Goal: Information Seeking & Learning: Learn about a topic

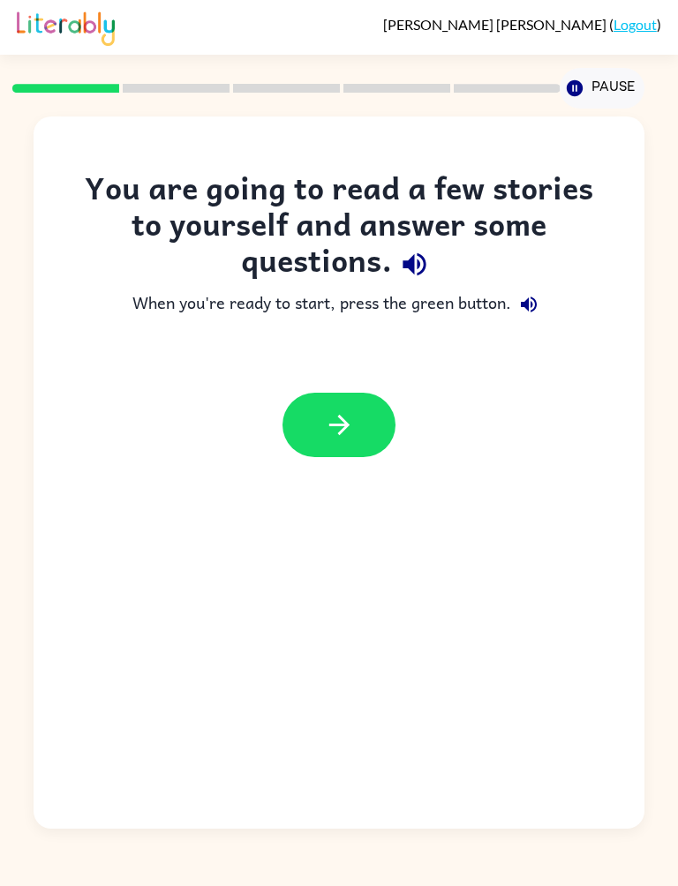
click at [414, 271] on icon "button" at bounding box center [414, 264] width 23 height 23
click at [537, 291] on button "button" at bounding box center [528, 304] width 35 height 35
click at [337, 432] on icon "button" at bounding box center [339, 425] width 31 height 31
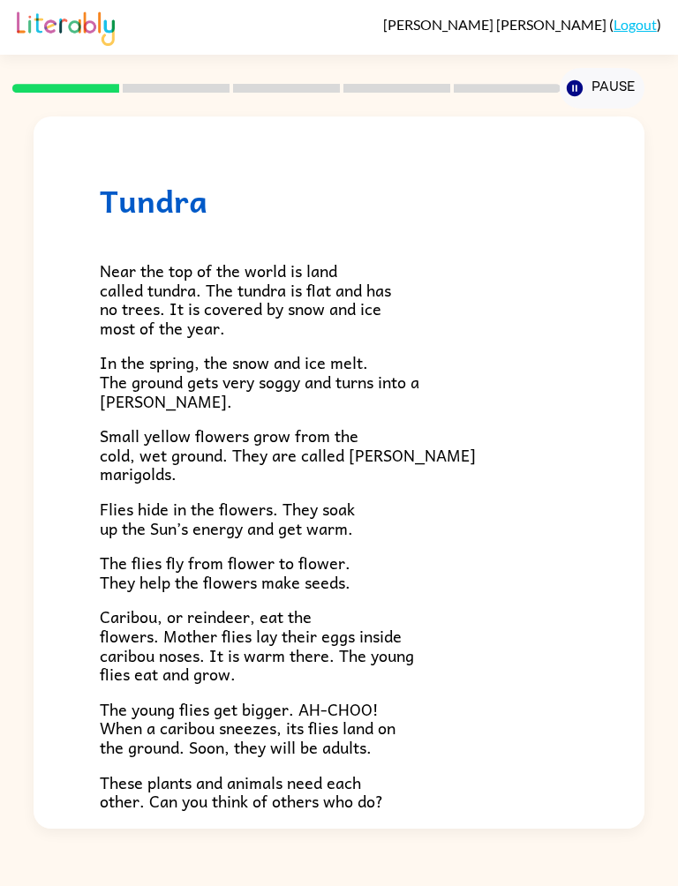
click at [670, 106] on div "[PERSON_NAME] ( Logout ) Pause Pause Tundra Near the top of the world is land c…" at bounding box center [339, 443] width 678 height 886
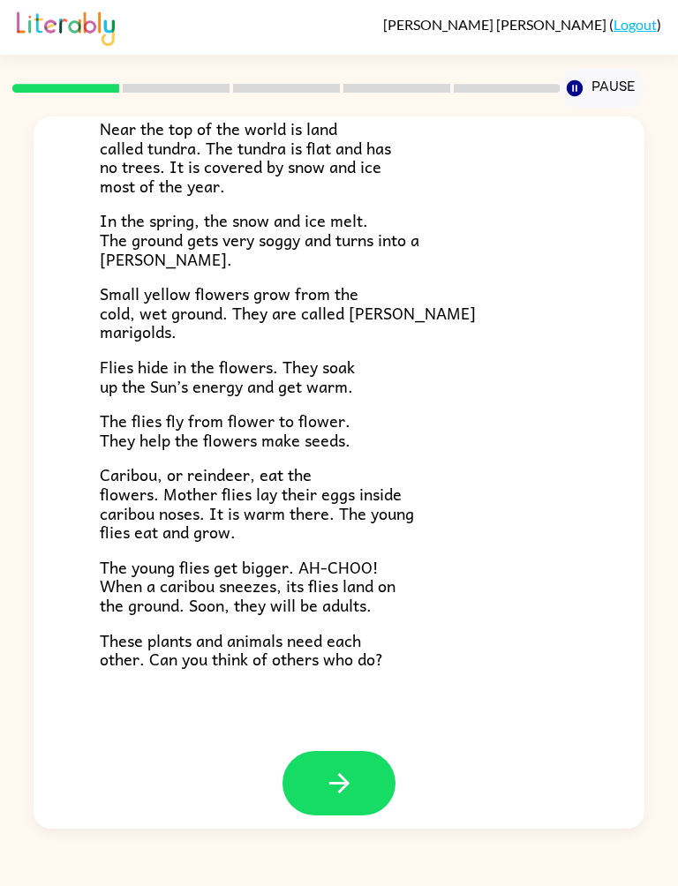
scroll to position [142, 0]
click at [383, 714] on div "Tundra Near the top of the world is land called tundra. The tundra is flat and …" at bounding box center [339, 362] width 610 height 776
click at [317, 761] on button "button" at bounding box center [338, 783] width 113 height 64
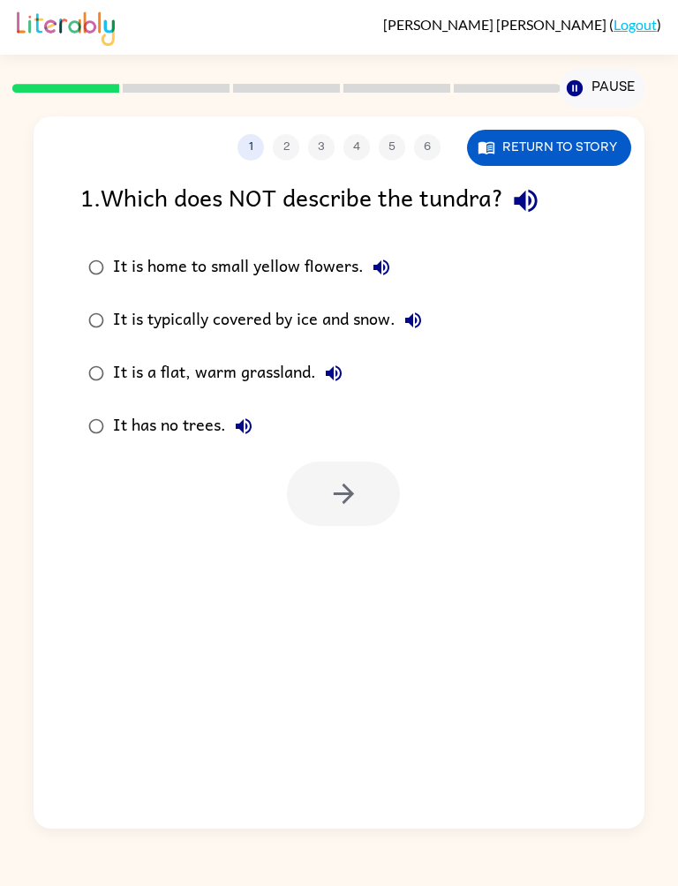
scroll to position [0, 0]
click at [59, 878] on div "[PERSON_NAME] ( Logout ) Pause Pause 1 2 3 4 5 6 Return to story 1 . Which does…" at bounding box center [339, 443] width 678 height 886
click at [548, 189] on button "button" at bounding box center [525, 200] width 45 height 45
click at [532, 190] on icon "button" at bounding box center [525, 200] width 31 height 31
click at [526, 206] on icon "button" at bounding box center [525, 200] width 31 height 31
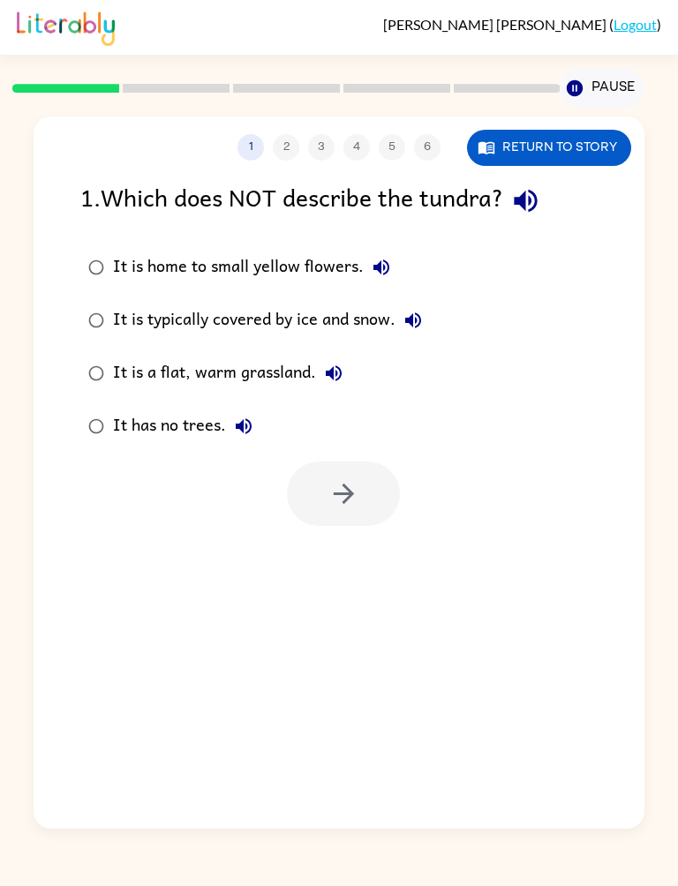
click at [538, 199] on icon "button" at bounding box center [525, 200] width 31 height 31
click at [526, 207] on icon "button" at bounding box center [525, 200] width 31 height 31
click at [548, 192] on button "button" at bounding box center [525, 200] width 45 height 45
click at [548, 195] on button "button" at bounding box center [525, 200] width 45 height 45
click at [536, 200] on icon "button" at bounding box center [526, 201] width 23 height 23
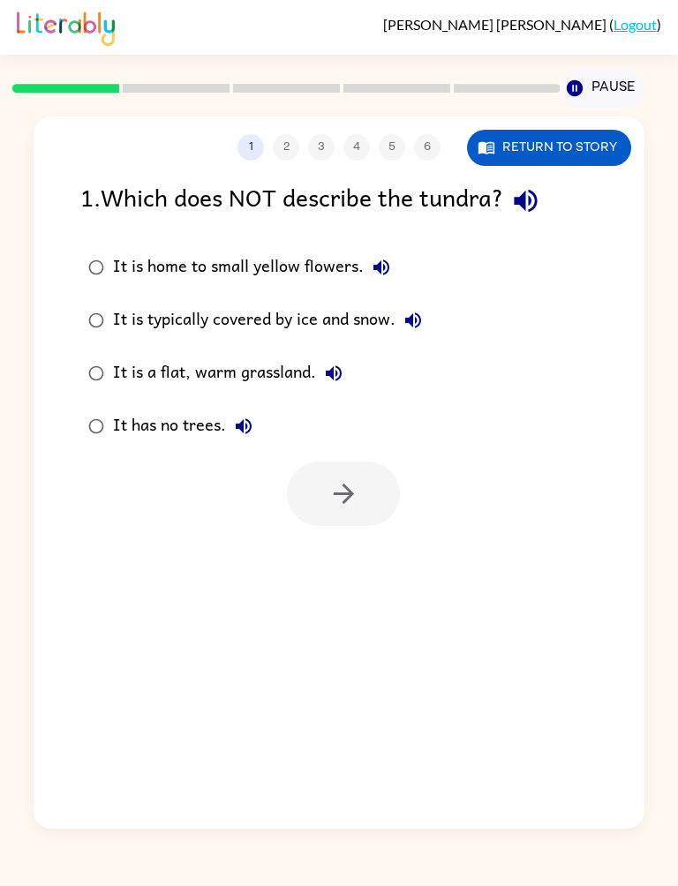
click at [386, 260] on icon "button" at bounding box center [381, 267] width 21 height 21
click at [413, 322] on icon "button" at bounding box center [413, 320] width 16 height 16
click at [335, 358] on button "It is a flat, warm grassland." at bounding box center [333, 373] width 35 height 35
click at [245, 424] on icon "button" at bounding box center [243, 426] width 21 height 21
click at [426, 325] on button "It is typically covered by ice and snow." at bounding box center [412, 320] width 35 height 35
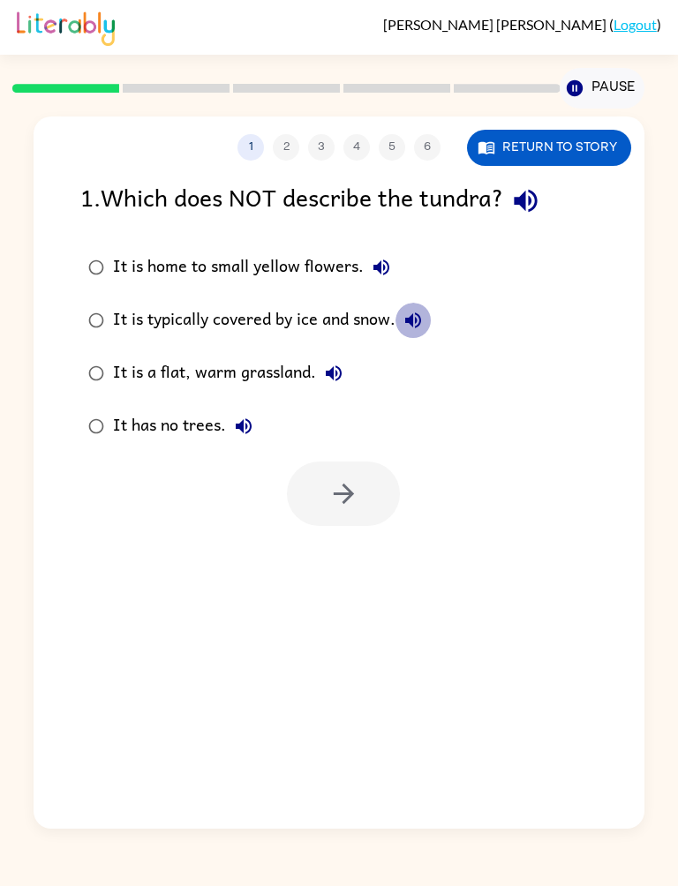
click at [418, 316] on icon "button" at bounding box center [413, 320] width 21 height 21
click at [421, 322] on icon "button" at bounding box center [413, 320] width 16 height 16
click at [393, 258] on button "It is home to small yellow flowers." at bounding box center [381, 267] width 35 height 35
click at [71, 246] on label "It is home to small yellow flowers." at bounding box center [255, 267] width 369 height 53
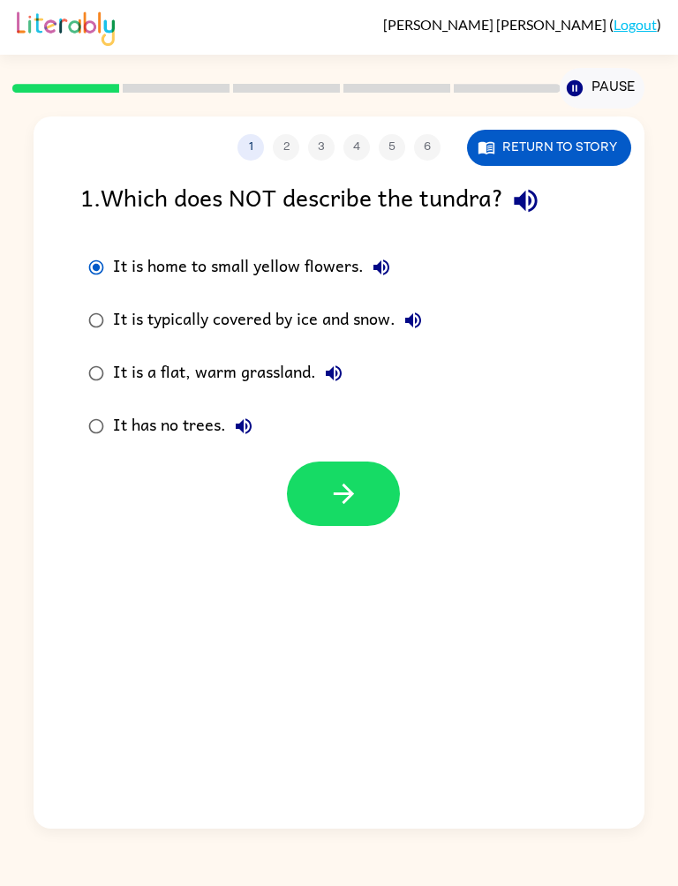
click at [306, 367] on div "It is a flat, warm grassland." at bounding box center [232, 373] width 238 height 35
click at [347, 371] on button "It is a flat, warm grassland." at bounding box center [333, 373] width 35 height 35
click at [351, 493] on icon "button" at bounding box center [343, 494] width 20 height 20
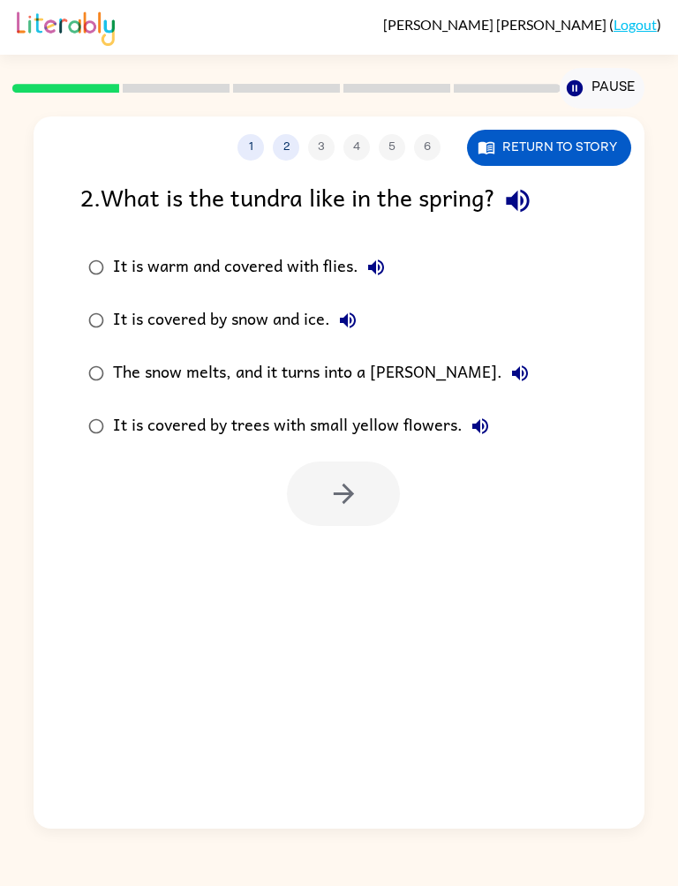
click at [533, 212] on icon "button" at bounding box center [517, 200] width 31 height 31
click at [381, 258] on icon "button" at bounding box center [375, 267] width 21 height 21
click at [355, 317] on icon "button" at bounding box center [348, 320] width 16 height 16
click at [512, 368] on icon "button" at bounding box center [520, 373] width 16 height 16
click at [473, 422] on icon "button" at bounding box center [480, 426] width 21 height 21
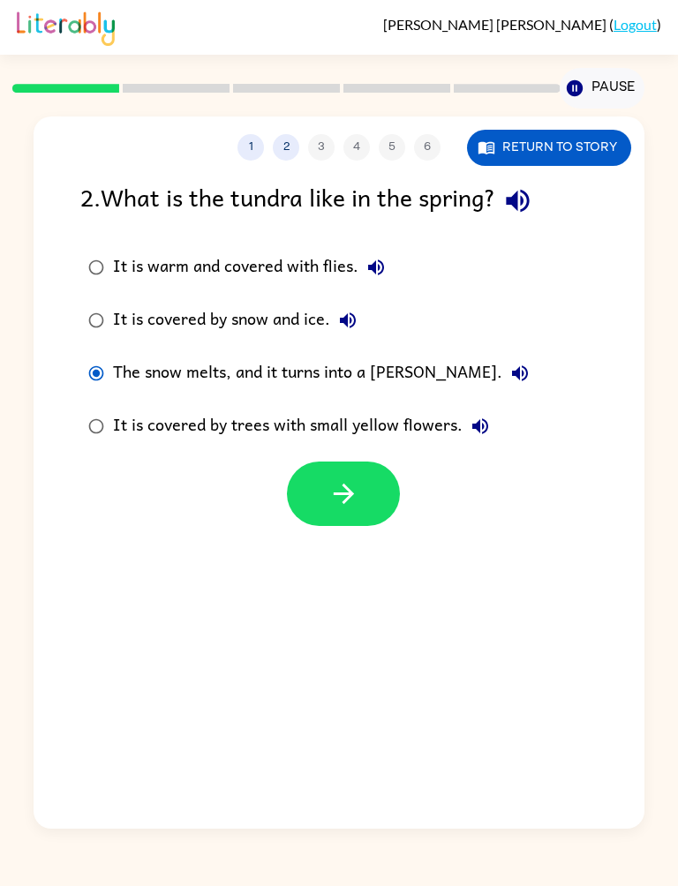
click at [327, 498] on button "button" at bounding box center [343, 494] width 113 height 64
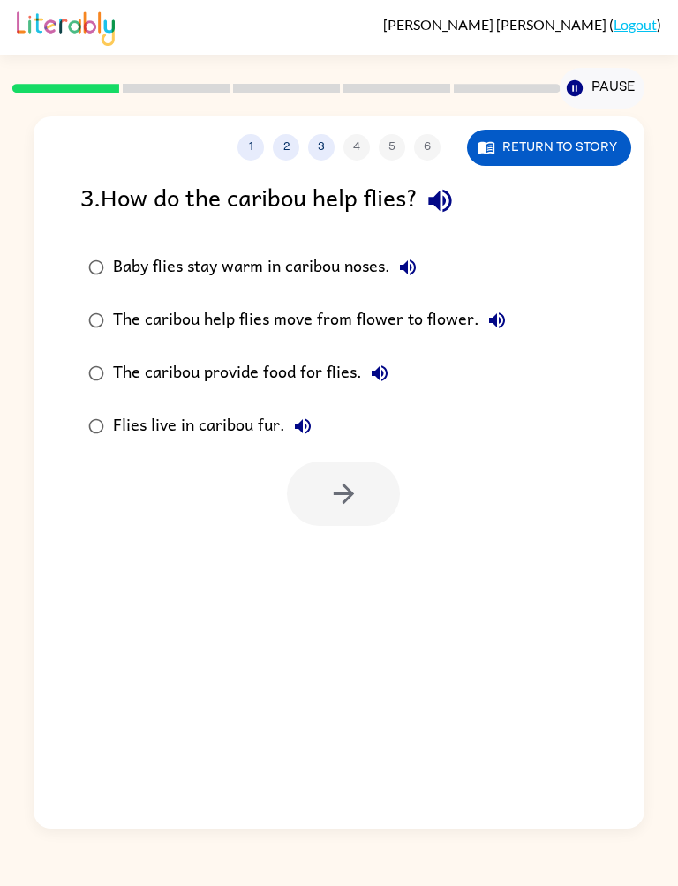
click at [447, 206] on icon "button" at bounding box center [440, 201] width 23 height 23
click at [416, 267] on icon "button" at bounding box center [408, 268] width 16 height 16
click at [490, 297] on label "The caribou help flies move from flower to flower." at bounding box center [297, 320] width 453 height 53
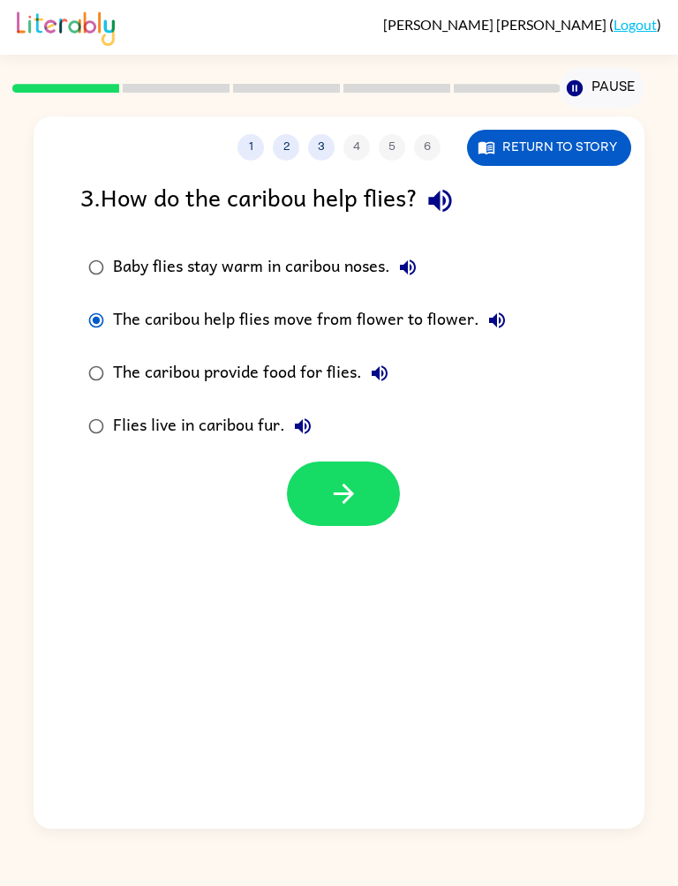
click at [486, 319] on icon "button" at bounding box center [496, 320] width 21 height 21
click at [493, 308] on button "The caribou help flies move from flower to flower." at bounding box center [496, 320] width 35 height 35
click at [500, 312] on icon "button" at bounding box center [496, 320] width 21 height 21
click at [412, 262] on icon "button" at bounding box center [408, 268] width 16 height 16
click at [444, 205] on icon "button" at bounding box center [440, 201] width 23 height 23
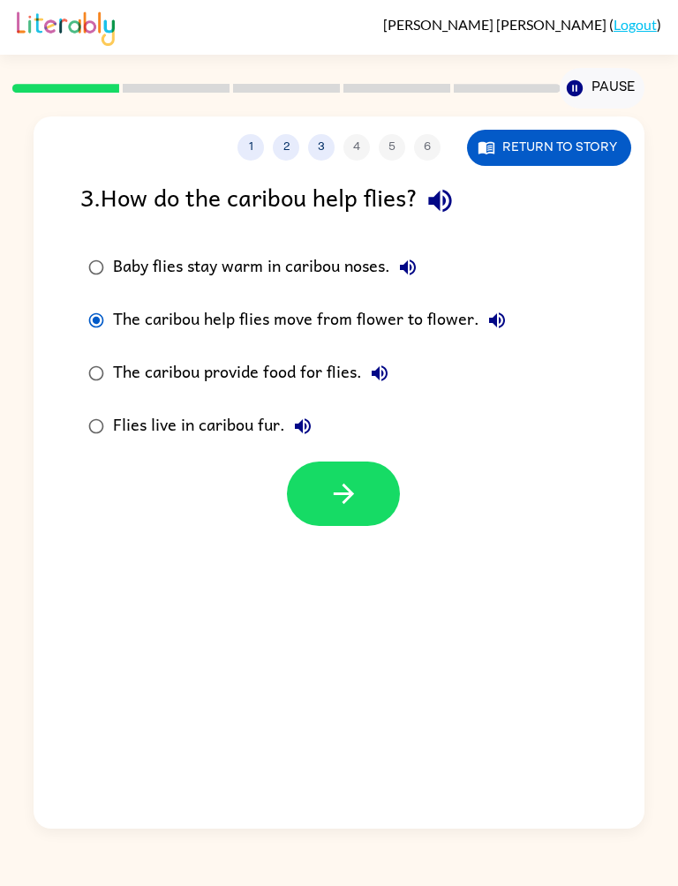
click at [413, 267] on icon "button" at bounding box center [408, 268] width 16 height 16
click at [492, 312] on icon "button" at bounding box center [496, 320] width 21 height 21
click at [384, 373] on icon "button" at bounding box center [379, 373] width 21 height 21
click at [303, 415] on button "Flies live in caribou fur." at bounding box center [302, 426] width 35 height 35
click at [349, 500] on icon "button" at bounding box center [343, 494] width 20 height 20
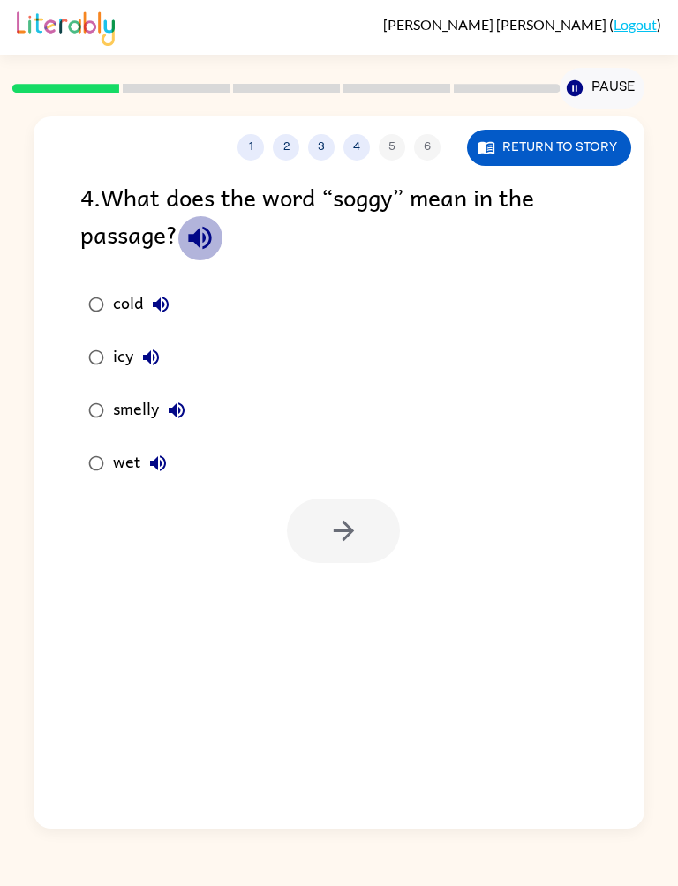
click at [213, 237] on icon "button" at bounding box center [199, 237] width 31 height 31
click at [162, 305] on icon "button" at bounding box center [160, 304] width 21 height 21
click at [159, 351] on icon "button" at bounding box center [150, 357] width 21 height 21
click at [190, 403] on button "smelly" at bounding box center [176, 410] width 35 height 35
click at [169, 458] on button "wet" at bounding box center [157, 463] width 35 height 35
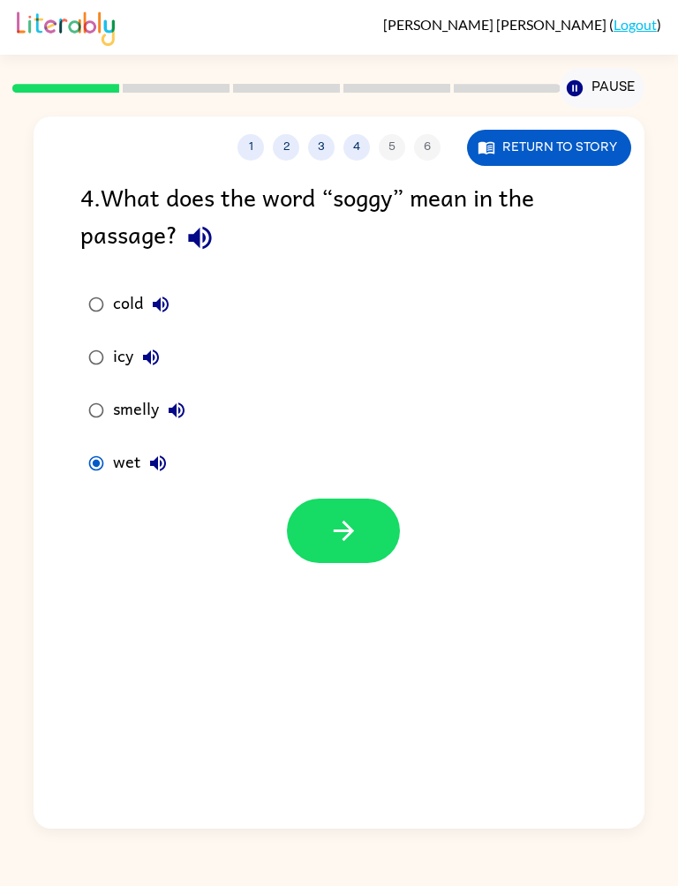
click at [392, 523] on button "button" at bounding box center [343, 531] width 113 height 64
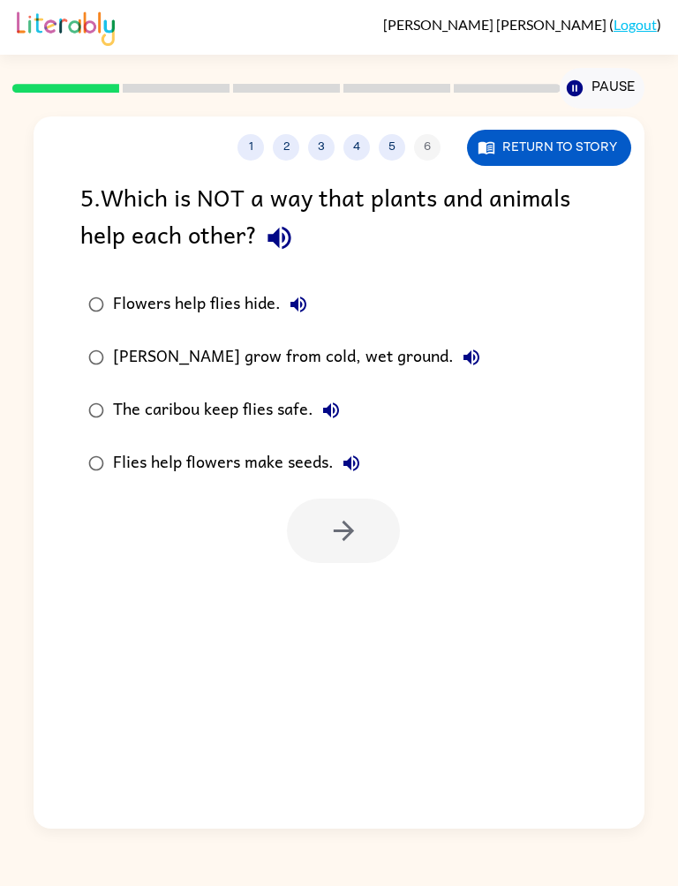
click at [285, 232] on icon "button" at bounding box center [279, 238] width 23 height 23
click at [352, 557] on div at bounding box center [343, 531] width 113 height 64
click at [367, 563] on div at bounding box center [343, 531] width 113 height 64
click at [315, 303] on button "Flowers help flies hide." at bounding box center [298, 304] width 35 height 35
click at [463, 351] on icon "button" at bounding box center [471, 357] width 21 height 21
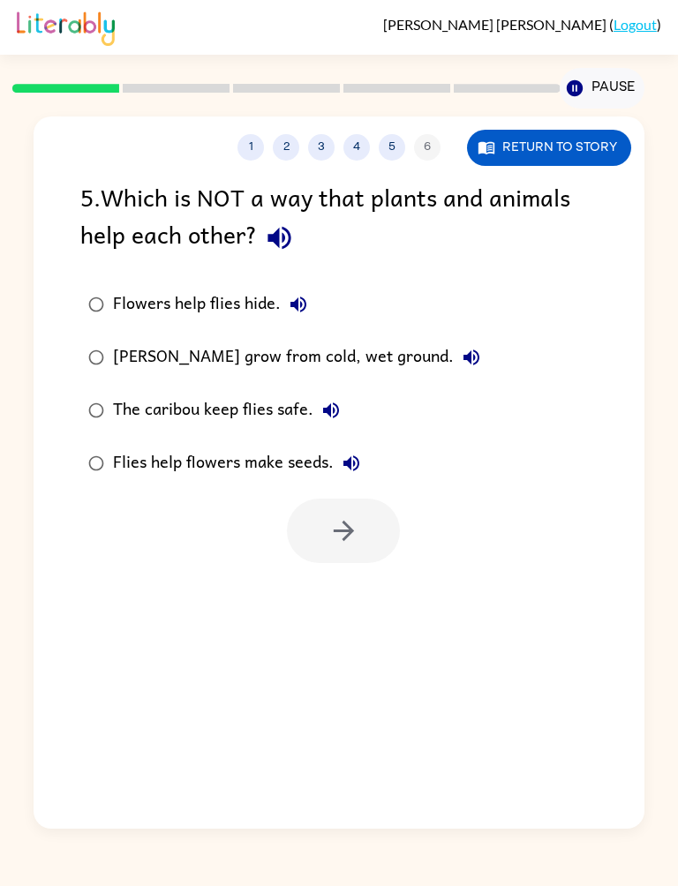
click at [330, 413] on icon "button" at bounding box center [331, 411] width 16 height 16
click at [359, 463] on icon "button" at bounding box center [351, 463] width 21 height 21
click at [275, 243] on icon "button" at bounding box center [279, 238] width 23 height 23
click at [297, 305] on icon "button" at bounding box center [298, 305] width 16 height 16
click at [469, 359] on icon "button" at bounding box center [471, 358] width 16 height 16
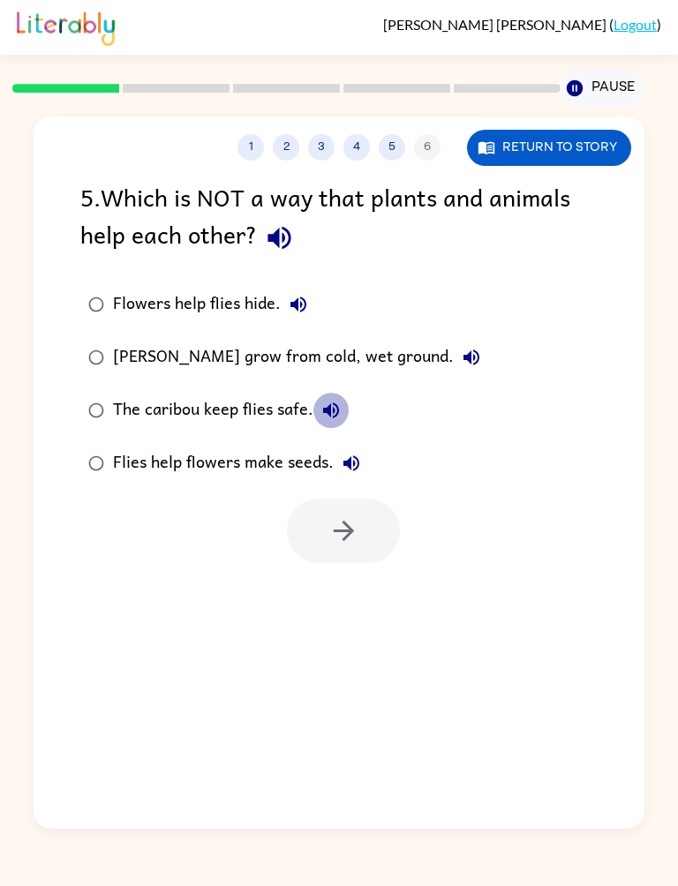
click at [326, 404] on icon "button" at bounding box center [330, 410] width 21 height 21
click at [343, 453] on button "Flies help flowers make seeds." at bounding box center [351, 463] width 35 height 35
click at [338, 407] on icon "button" at bounding box center [330, 410] width 21 height 21
click at [484, 347] on label "[PERSON_NAME] grow from cold, wet ground." at bounding box center [284, 357] width 427 height 53
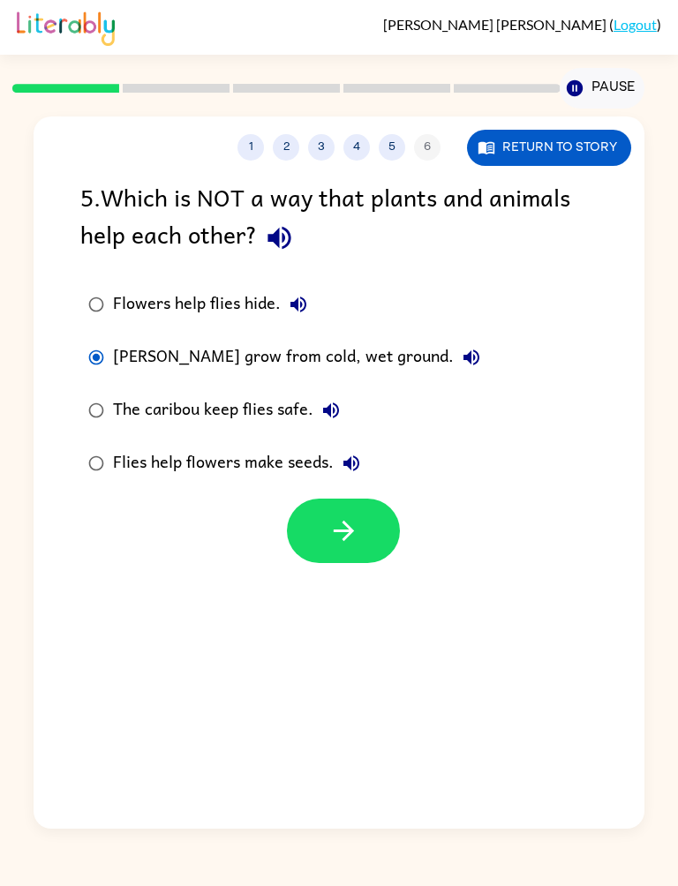
click at [463, 346] on button "[PERSON_NAME] grow from cold, wet ground." at bounding box center [471, 357] width 35 height 35
click at [313, 312] on button "Flowers help flies hide." at bounding box center [298, 304] width 35 height 35
click at [321, 320] on label "Flowers help flies hide." at bounding box center [284, 304] width 427 height 53
click at [79, 343] on label "[PERSON_NAME] grow from cold, wet ground." at bounding box center [284, 357] width 427 height 53
click at [341, 544] on icon "button" at bounding box center [343, 531] width 31 height 31
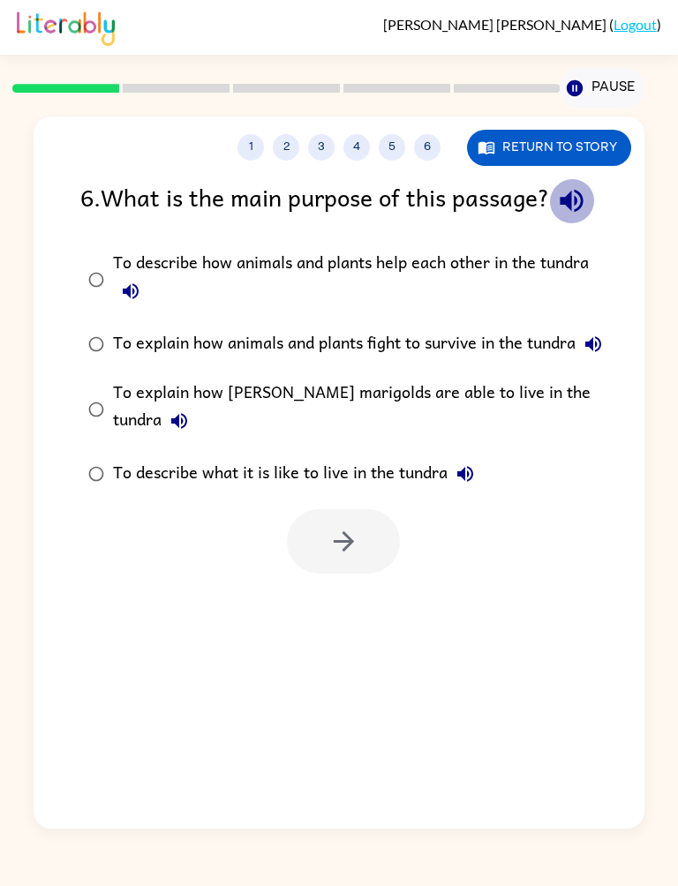
click at [556, 216] on icon "button" at bounding box center [571, 200] width 31 height 31
click at [129, 299] on icon "button" at bounding box center [131, 291] width 16 height 16
click at [604, 355] on icon "button" at bounding box center [593, 344] width 21 height 21
click at [197, 424] on button "To explain how [PERSON_NAME] marigolds are able to live in the tundra" at bounding box center [179, 420] width 35 height 35
click at [473, 473] on button "To describe what it is like to live in the tundra" at bounding box center [465, 473] width 35 height 35
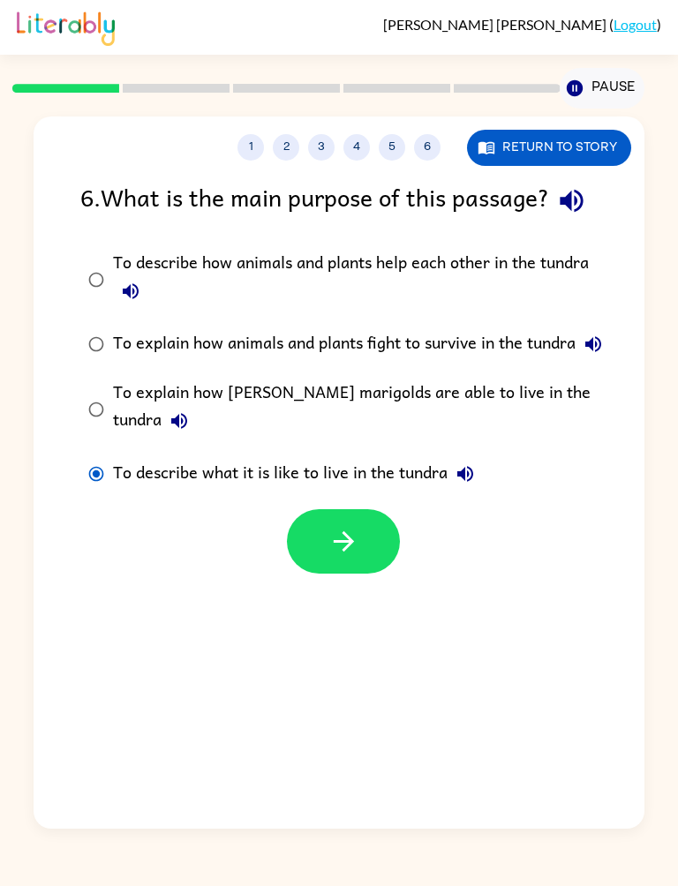
click at [340, 573] on button "button" at bounding box center [343, 541] width 113 height 64
click at [372, 572] on div at bounding box center [343, 541] width 113 height 64
click at [346, 561] on div at bounding box center [343, 541] width 113 height 64
click at [356, 574] on div at bounding box center [343, 541] width 113 height 64
click at [337, 574] on div at bounding box center [343, 541] width 113 height 64
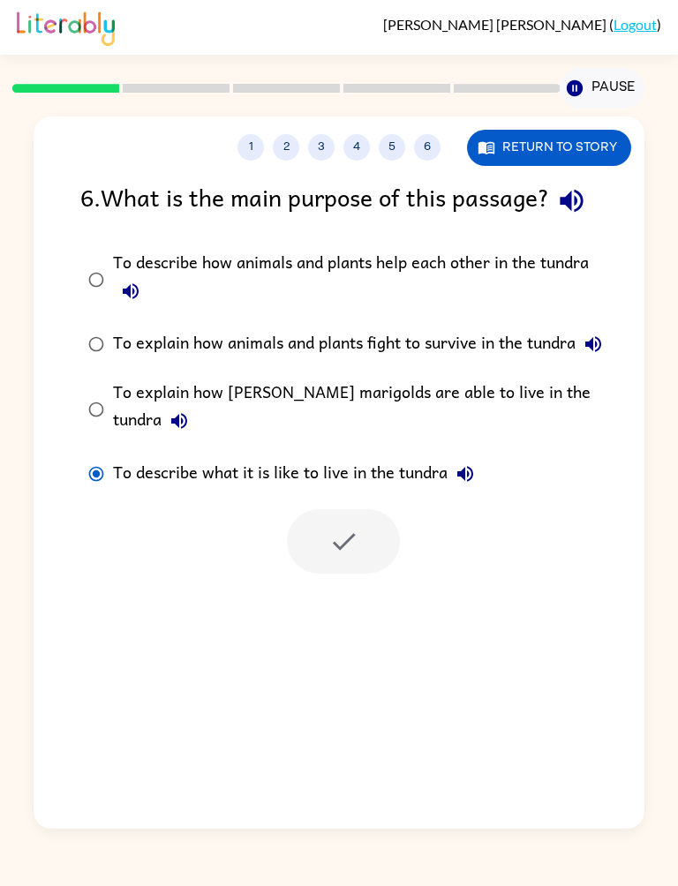
click at [337, 574] on div at bounding box center [343, 541] width 113 height 64
click at [342, 561] on div at bounding box center [343, 541] width 113 height 64
click at [326, 641] on div "1 2 3 4 5 6 Return to story 6 . What is the main purpose of this passage? To de…" at bounding box center [339, 473] width 610 height 712
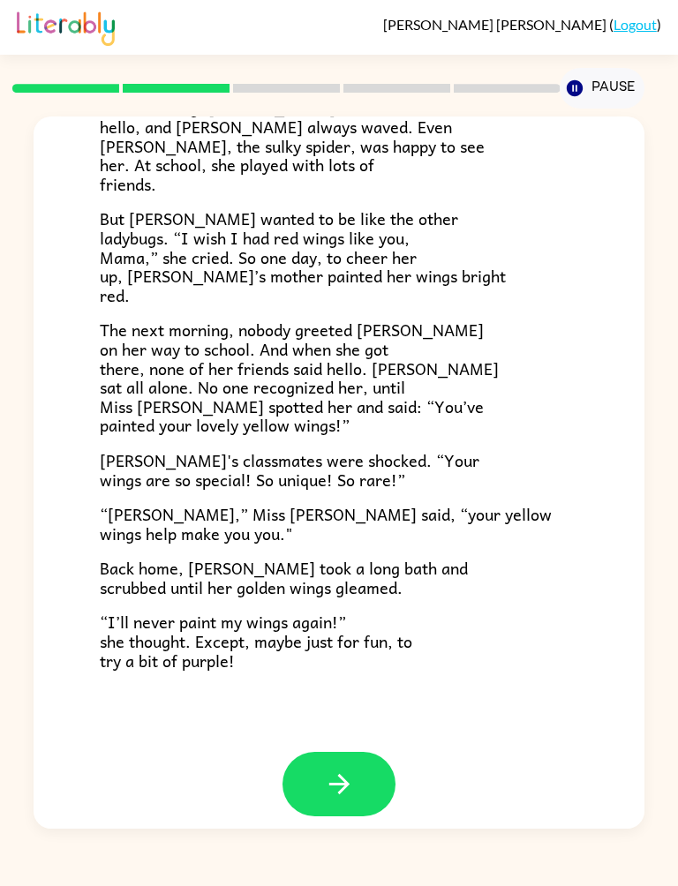
scroll to position [267, 0]
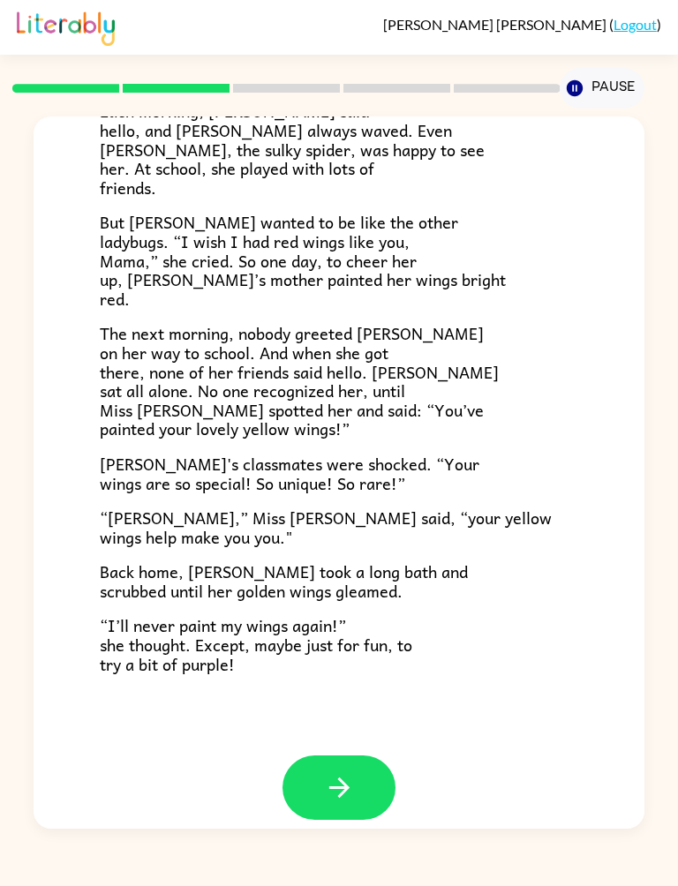
click at [392, 772] on button "button" at bounding box center [338, 788] width 113 height 64
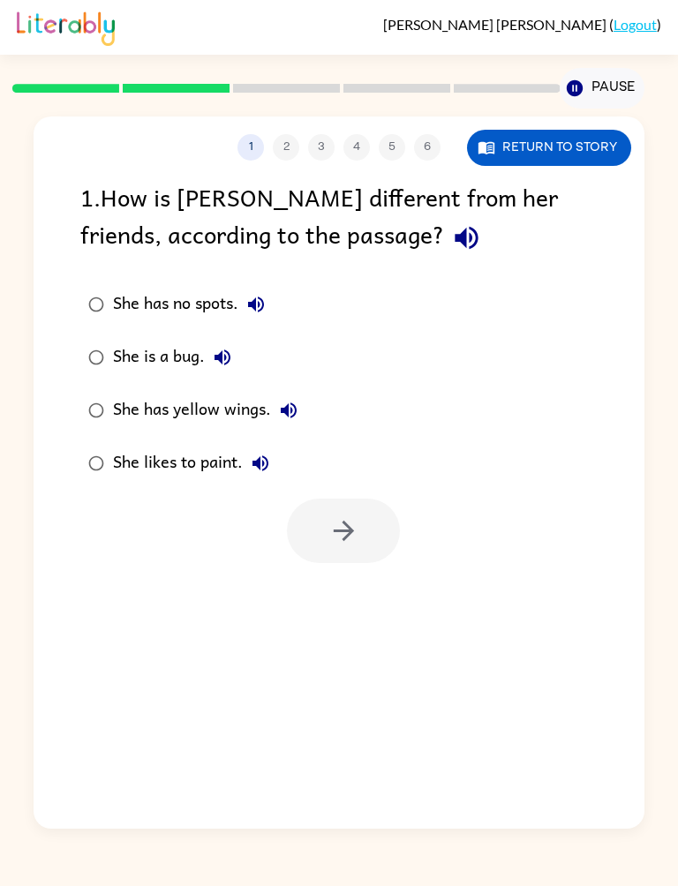
scroll to position [0, 0]
click at [451, 243] on icon "button" at bounding box center [466, 237] width 31 height 31
click at [264, 306] on icon "button" at bounding box center [256, 305] width 16 height 16
click at [226, 350] on icon "button" at bounding box center [222, 357] width 21 height 21
click at [295, 404] on icon "button" at bounding box center [288, 410] width 21 height 21
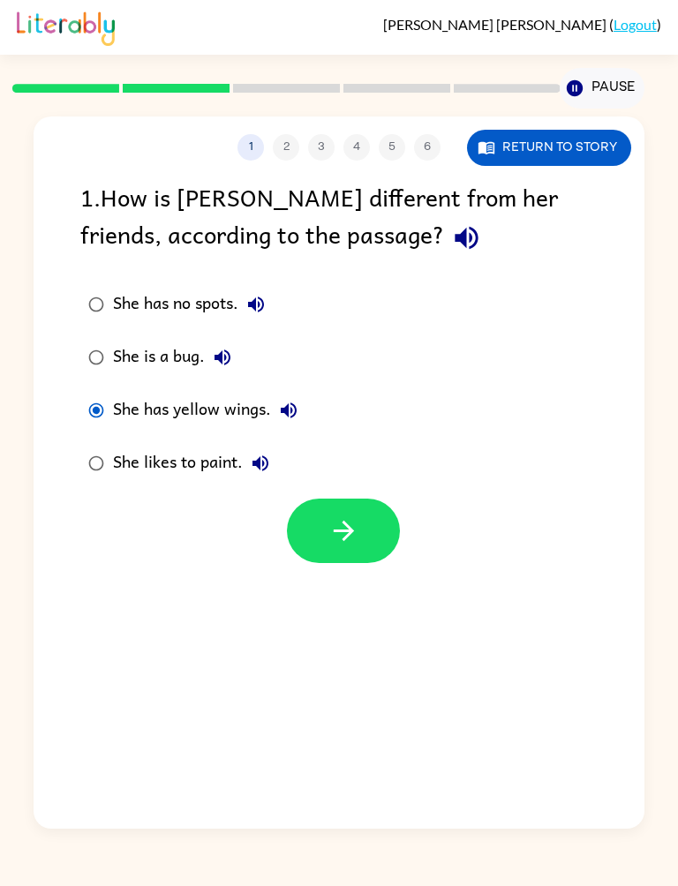
click at [348, 529] on icon "button" at bounding box center [343, 531] width 20 height 20
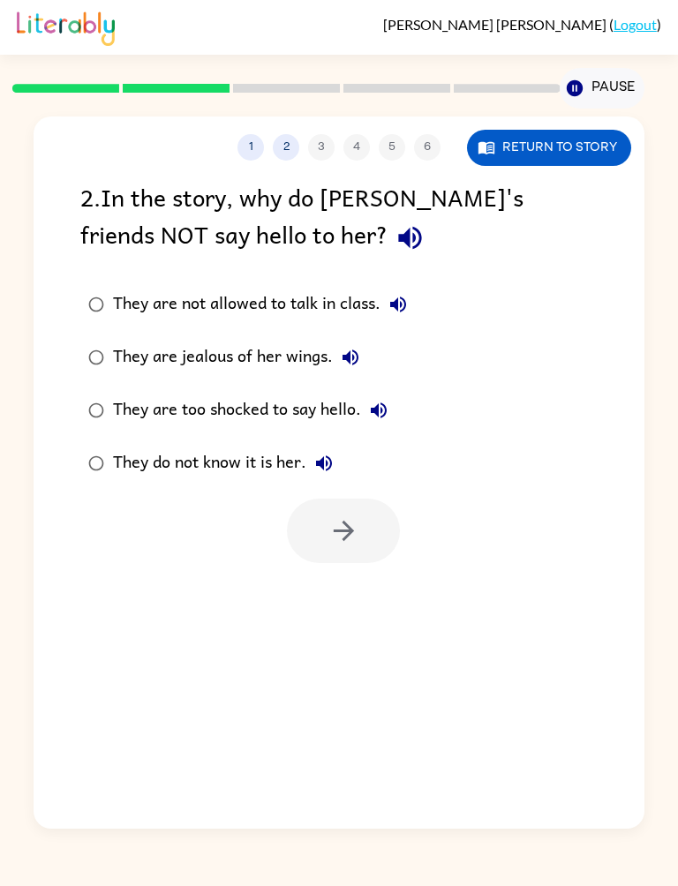
click at [395, 235] on icon "button" at bounding box center [410, 237] width 31 height 31
click at [408, 301] on icon "button" at bounding box center [398, 304] width 21 height 21
click at [354, 358] on icon "button" at bounding box center [350, 358] width 16 height 16
click at [414, 394] on label "They are too shocked to say hello." at bounding box center [248, 410] width 354 height 53
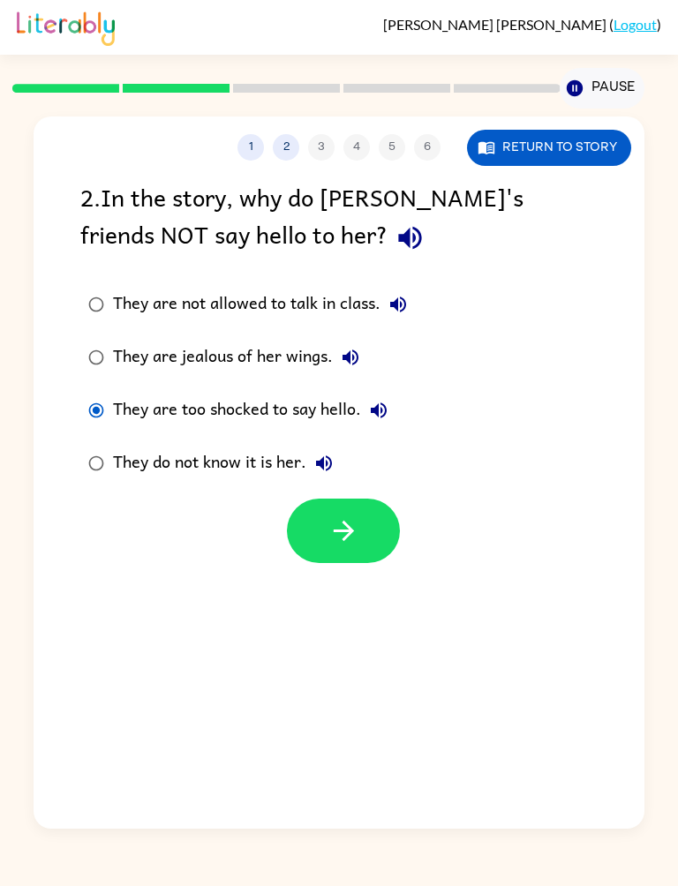
click at [373, 401] on button "They are too shocked to say hello." at bounding box center [378, 410] width 35 height 35
click at [330, 463] on icon "button" at bounding box center [323, 463] width 21 height 21
click at [329, 463] on icon "button" at bounding box center [323, 463] width 21 height 21
click at [324, 460] on icon "button" at bounding box center [324, 463] width 16 height 16
click at [325, 454] on button "They do not know it is her." at bounding box center [323, 463] width 35 height 35
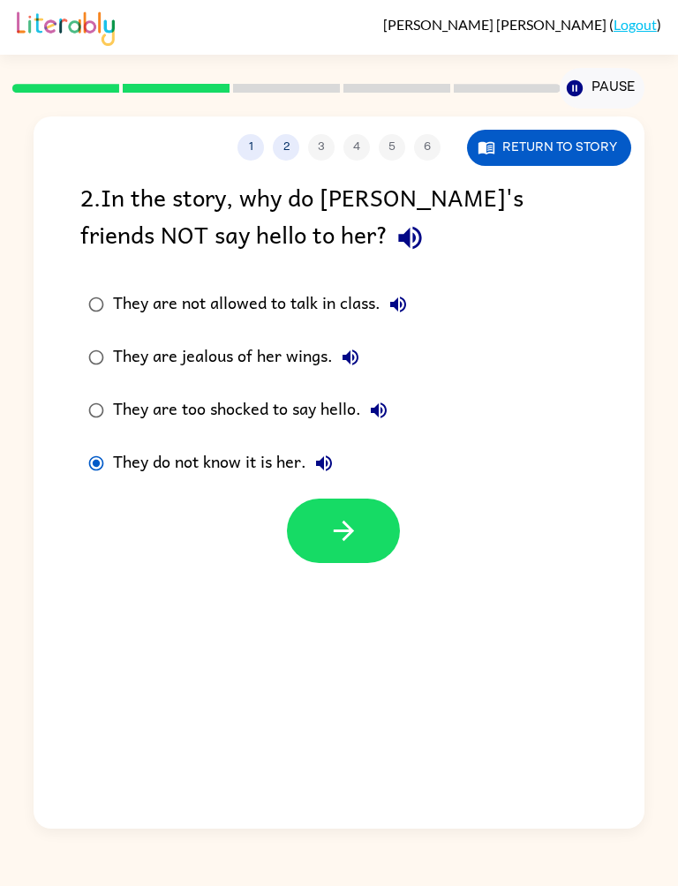
click at [347, 511] on button "button" at bounding box center [343, 531] width 113 height 64
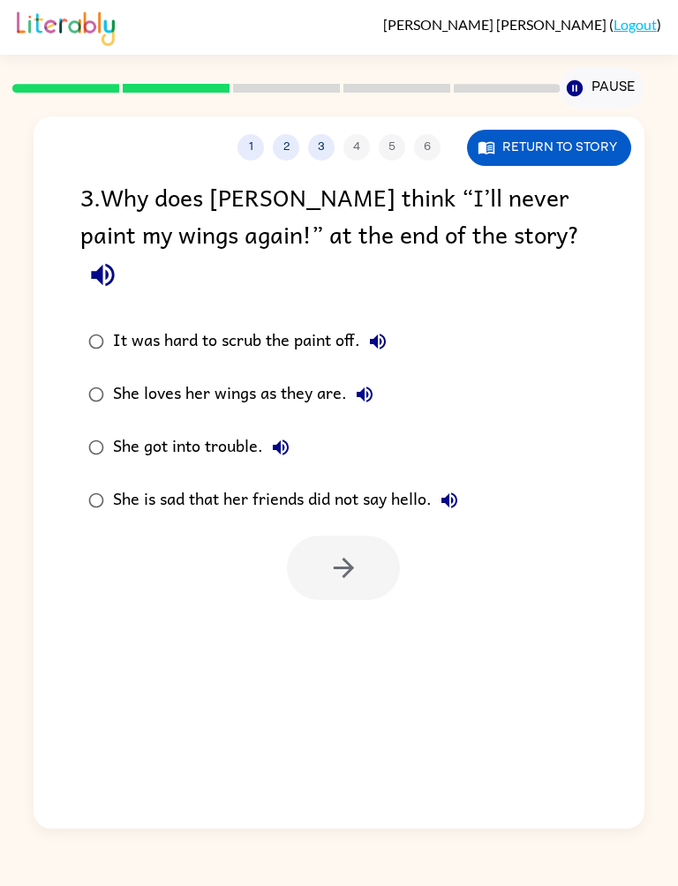
click at [118, 260] on icon "button" at bounding box center [102, 275] width 31 height 31
click at [381, 331] on icon "button" at bounding box center [377, 341] width 21 height 21
click at [382, 331] on icon "button" at bounding box center [377, 341] width 21 height 21
click at [393, 324] on button "It was hard to scrub the paint off." at bounding box center [377, 341] width 35 height 35
click at [391, 324] on button "It was hard to scrub the paint off." at bounding box center [377, 341] width 35 height 35
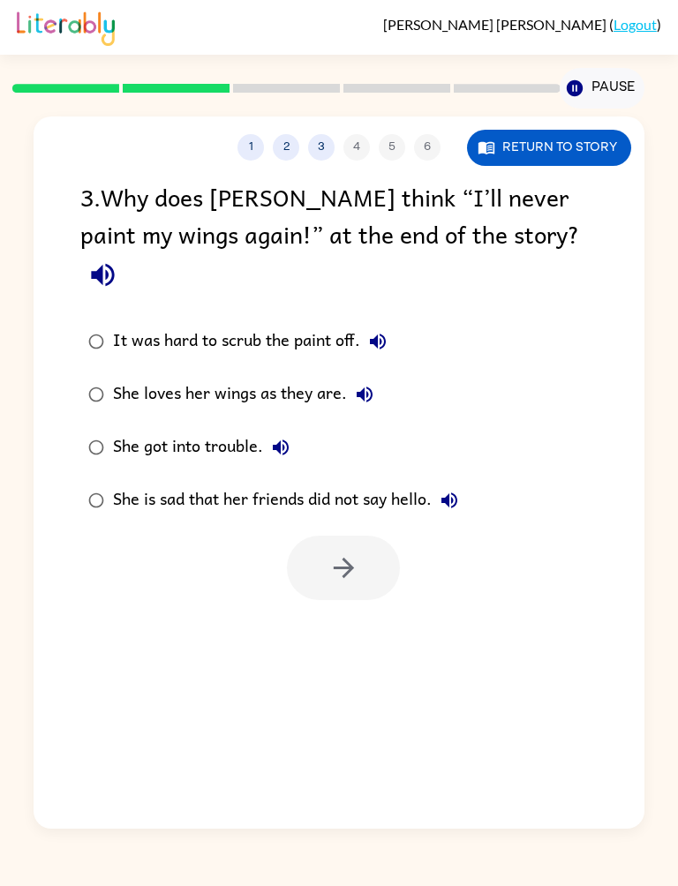
click at [369, 384] on icon "button" at bounding box center [364, 394] width 21 height 21
click at [278, 440] on icon "button" at bounding box center [281, 448] width 16 height 16
click at [453, 490] on icon "button" at bounding box center [449, 500] width 21 height 21
click at [358, 387] on icon "button" at bounding box center [365, 395] width 16 height 16
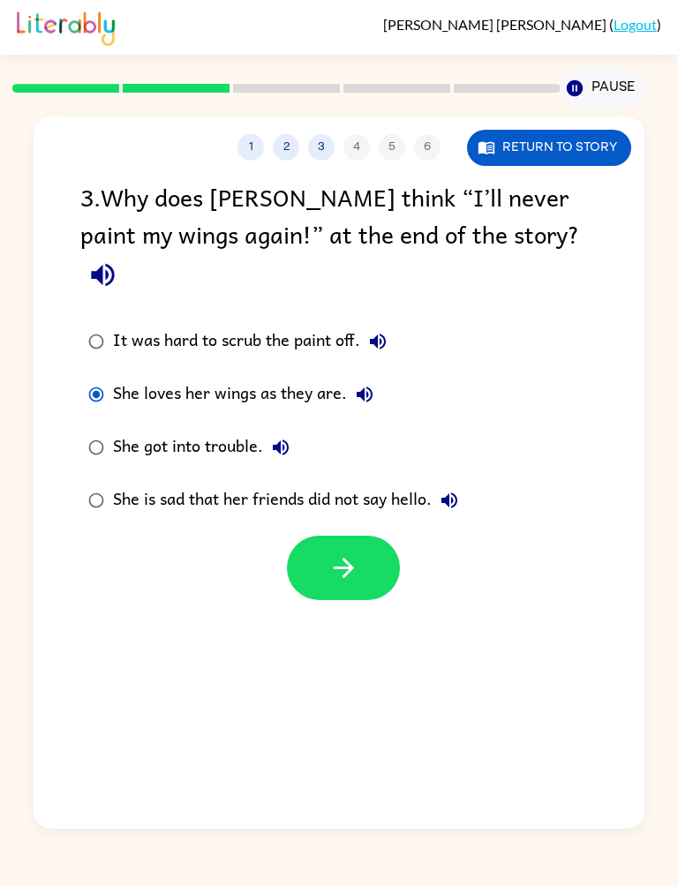
click at [339, 583] on div "1 2 3 4 5 6 Return to story 3 . Why does [PERSON_NAME] think “I’ll never paint …" at bounding box center [339, 473] width 610 height 712
click at [362, 536] on button "button" at bounding box center [343, 568] width 113 height 64
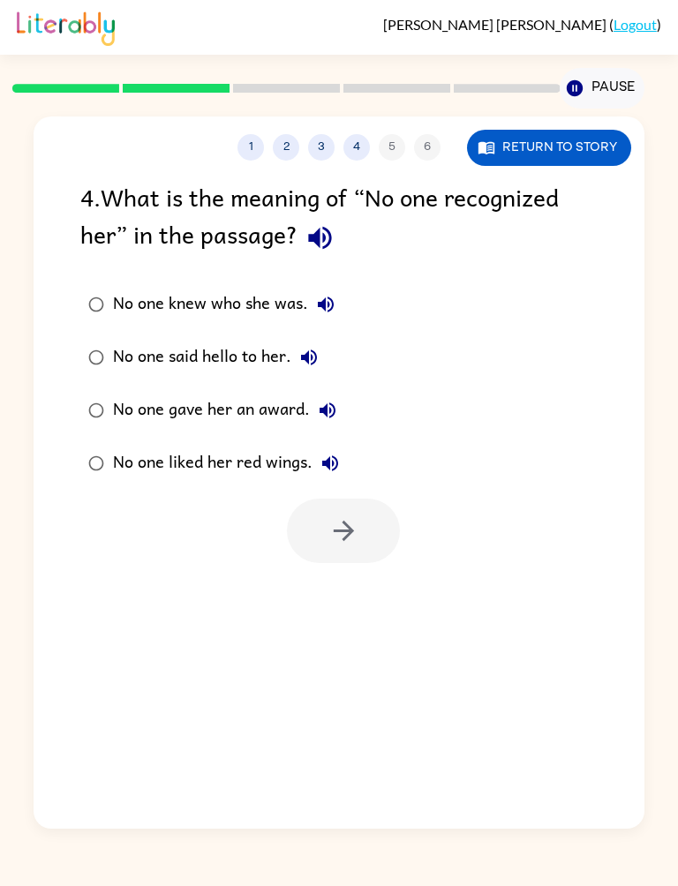
click at [335, 234] on icon "button" at bounding box center [320, 237] width 31 height 31
click at [328, 312] on icon "button" at bounding box center [326, 305] width 16 height 16
click at [326, 358] on button "No one said hello to her." at bounding box center [308, 357] width 35 height 35
click at [332, 402] on icon "button" at bounding box center [327, 410] width 21 height 21
click at [330, 460] on icon "button" at bounding box center [330, 463] width 21 height 21
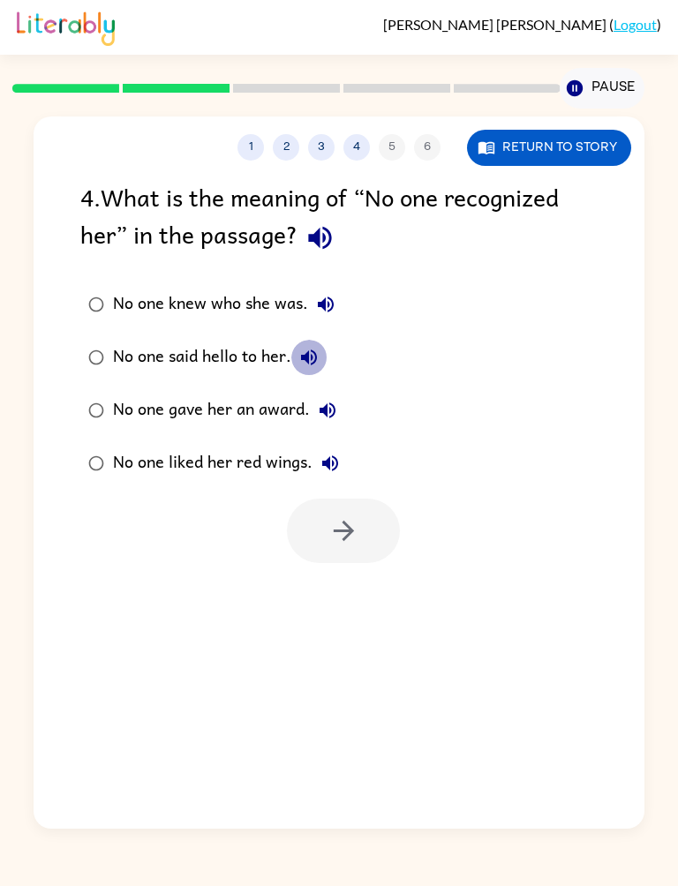
click at [318, 357] on icon "button" at bounding box center [308, 357] width 21 height 21
click at [331, 290] on button "No one knew who she was." at bounding box center [325, 304] width 35 height 35
click at [327, 229] on icon "button" at bounding box center [320, 237] width 31 height 31
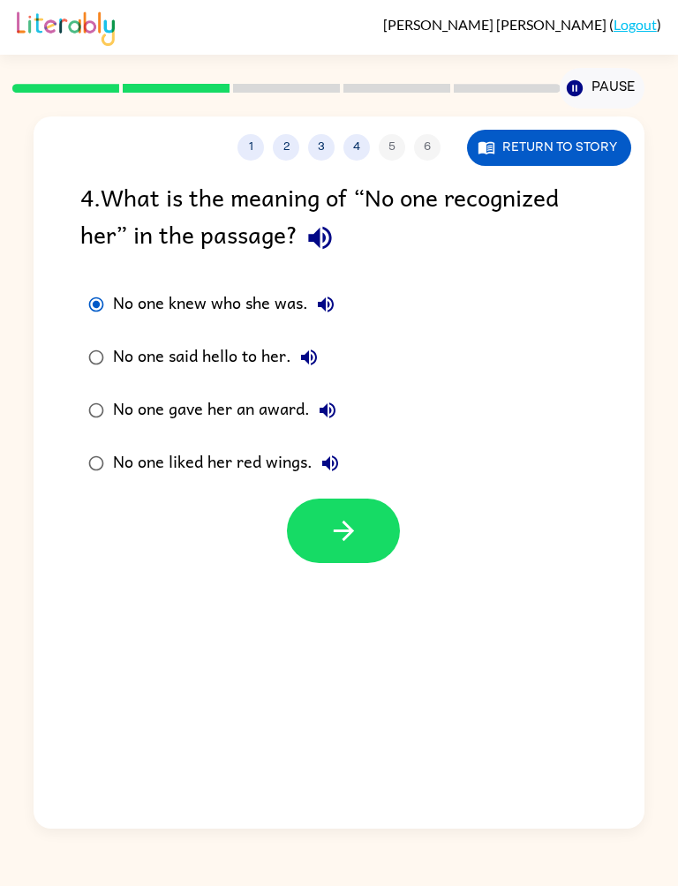
click at [320, 530] on button "button" at bounding box center [343, 531] width 113 height 64
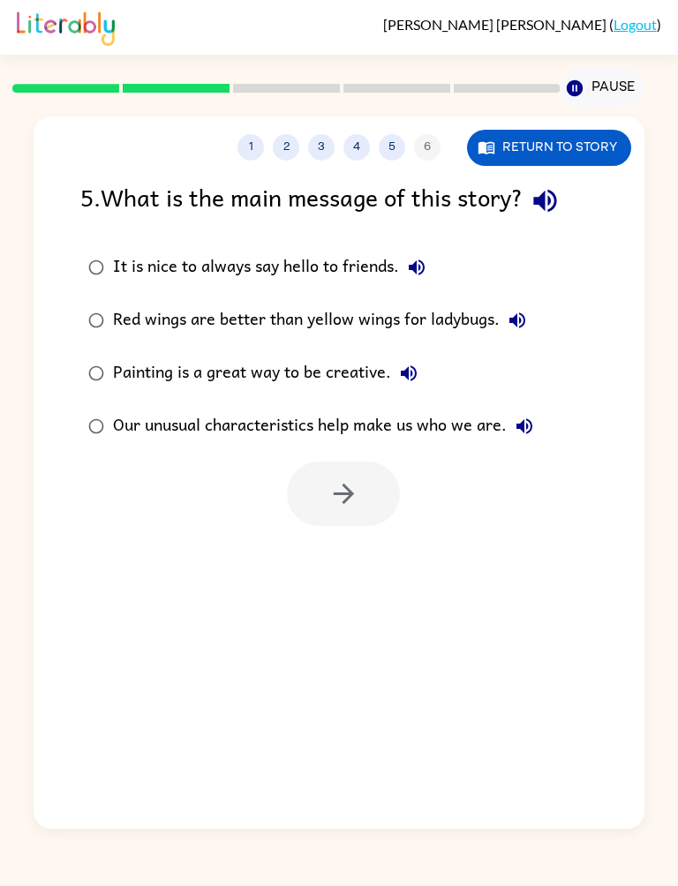
click at [515, 199] on div "5 . What is the main message of this story?" at bounding box center [338, 200] width 516 height 45
click at [554, 216] on icon "button" at bounding box center [545, 200] width 31 height 31
click at [438, 256] on label "It is nice to always say hello to friends." at bounding box center [311, 267] width 480 height 53
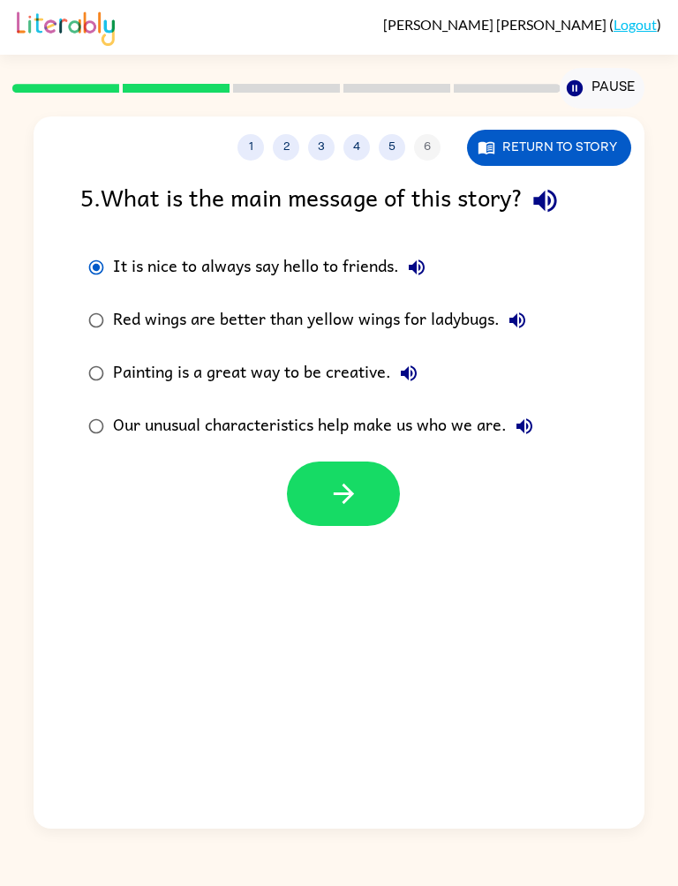
click at [419, 252] on button "It is nice to always say hello to friends." at bounding box center [416, 267] width 35 height 35
click at [525, 315] on icon "button" at bounding box center [517, 320] width 21 height 21
click at [410, 371] on icon "button" at bounding box center [408, 373] width 21 height 21
click at [407, 370] on icon "button" at bounding box center [409, 373] width 16 height 16
click at [416, 373] on icon "button" at bounding box center [409, 373] width 16 height 16
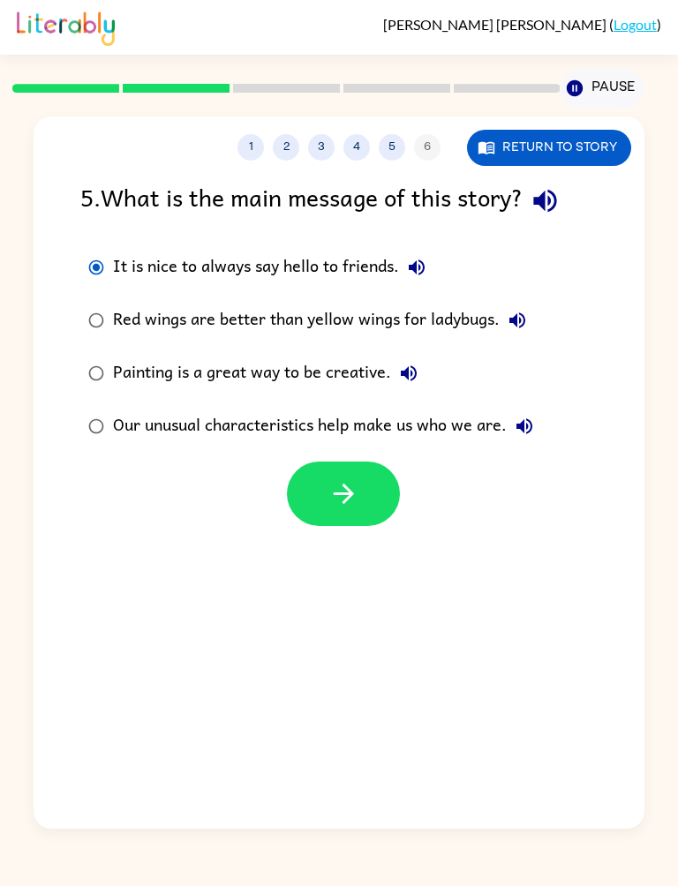
click at [412, 370] on icon "button" at bounding box center [408, 373] width 21 height 21
click at [519, 422] on icon "button" at bounding box center [524, 426] width 21 height 21
click at [290, 491] on button "button" at bounding box center [343, 494] width 113 height 64
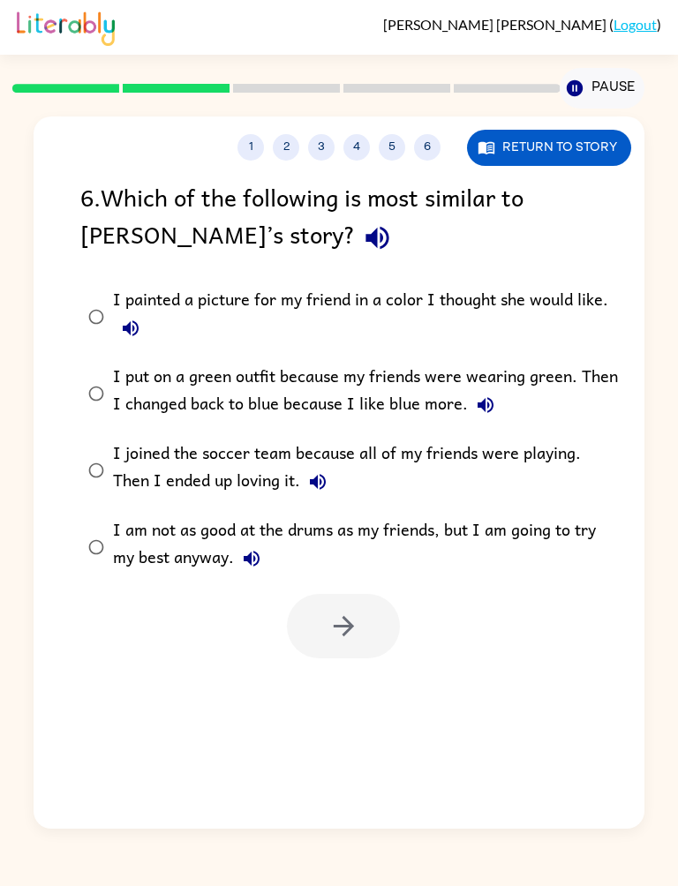
click at [362, 230] on icon "button" at bounding box center [377, 237] width 31 height 31
click at [136, 313] on button "I painted a picture for my friend in a color I thought she would like." at bounding box center [130, 328] width 35 height 35
click at [135, 312] on button "I painted a picture for my friend in a color I thought she would like." at bounding box center [130, 328] width 35 height 35
click at [133, 320] on icon "button" at bounding box center [130, 328] width 21 height 21
click at [490, 403] on icon "button" at bounding box center [486, 405] width 16 height 16
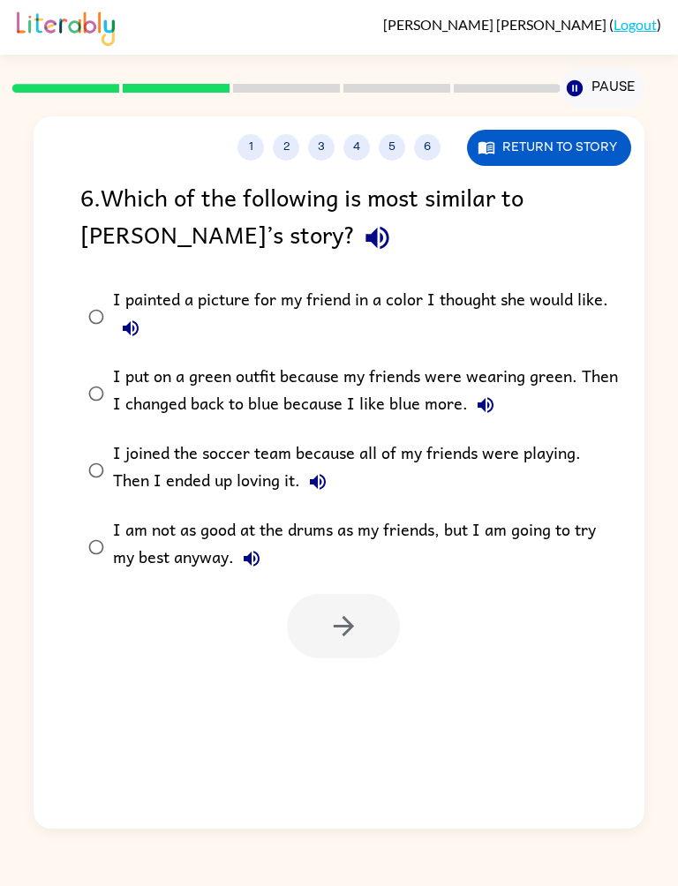
click at [307, 478] on icon "button" at bounding box center [317, 481] width 21 height 21
click at [486, 389] on button "I put on a green outfit because my friends were wearing green. Then I changed b…" at bounding box center [485, 405] width 35 height 35
click at [488, 403] on icon "button" at bounding box center [485, 405] width 21 height 21
click at [484, 395] on button "I put on a green outfit because my friends were wearing green. Then I changed b…" at bounding box center [485, 405] width 35 height 35
click at [307, 487] on icon "button" at bounding box center [317, 481] width 21 height 21
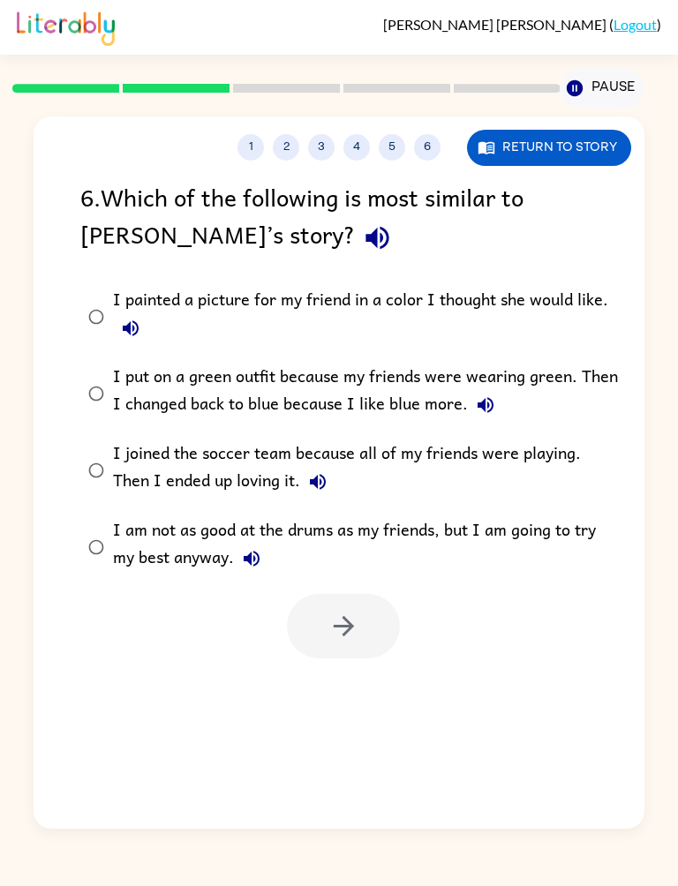
click at [307, 488] on icon "button" at bounding box center [317, 481] width 21 height 21
click at [256, 560] on icon "button" at bounding box center [252, 559] width 16 height 16
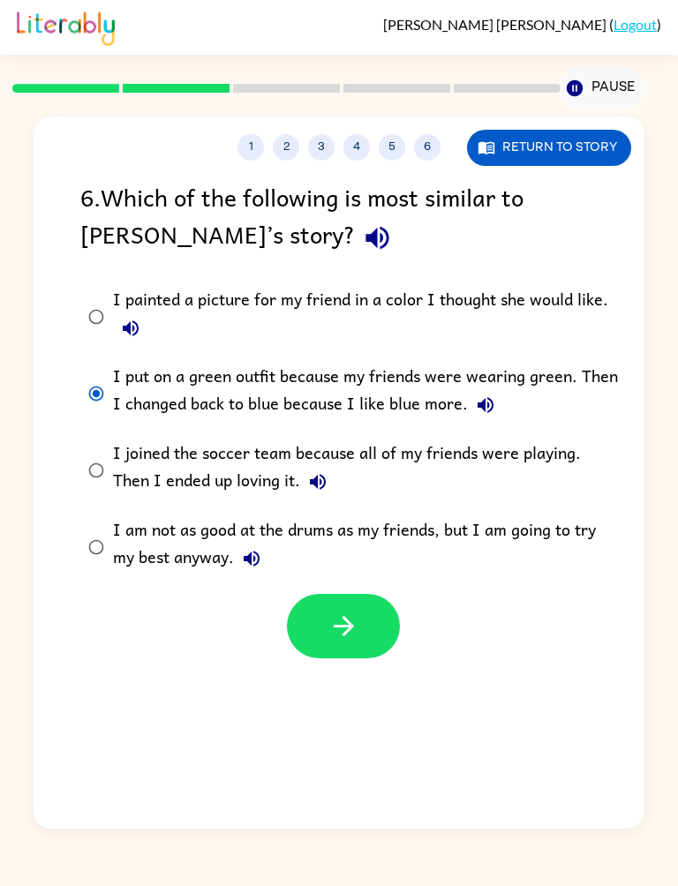
click at [344, 639] on icon "button" at bounding box center [343, 626] width 31 height 31
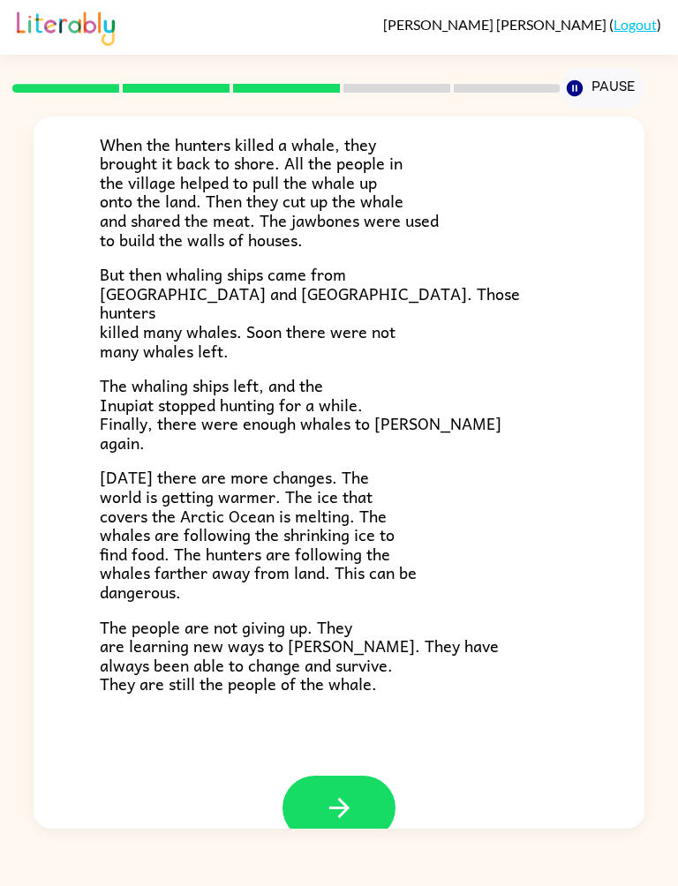
scroll to position [367, 0]
click at [325, 794] on icon "button" at bounding box center [339, 809] width 31 height 31
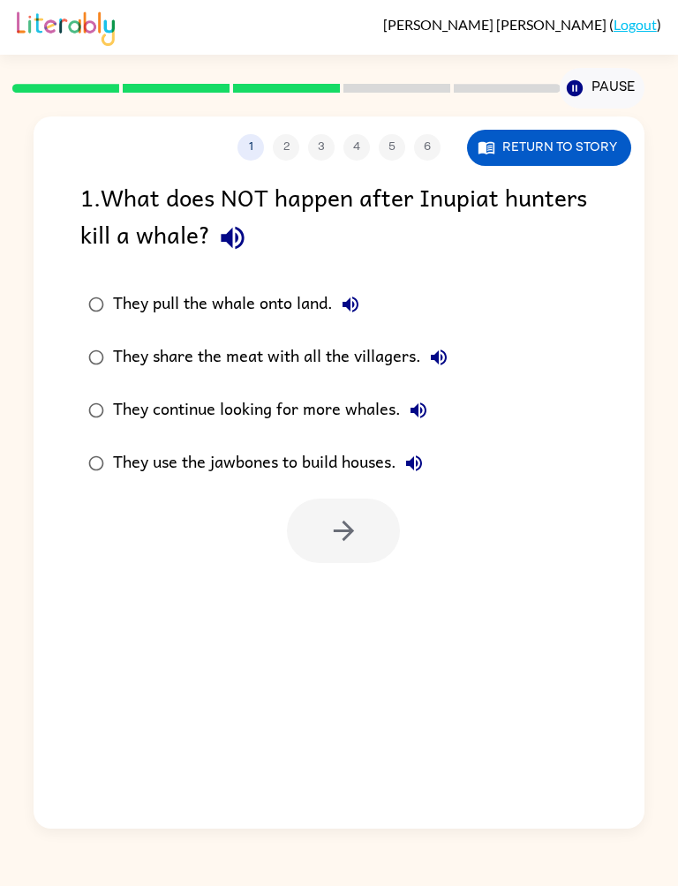
click at [237, 243] on icon "button" at bounding box center [233, 238] width 23 height 23
click at [497, 142] on button "Return to story" at bounding box center [549, 148] width 164 height 36
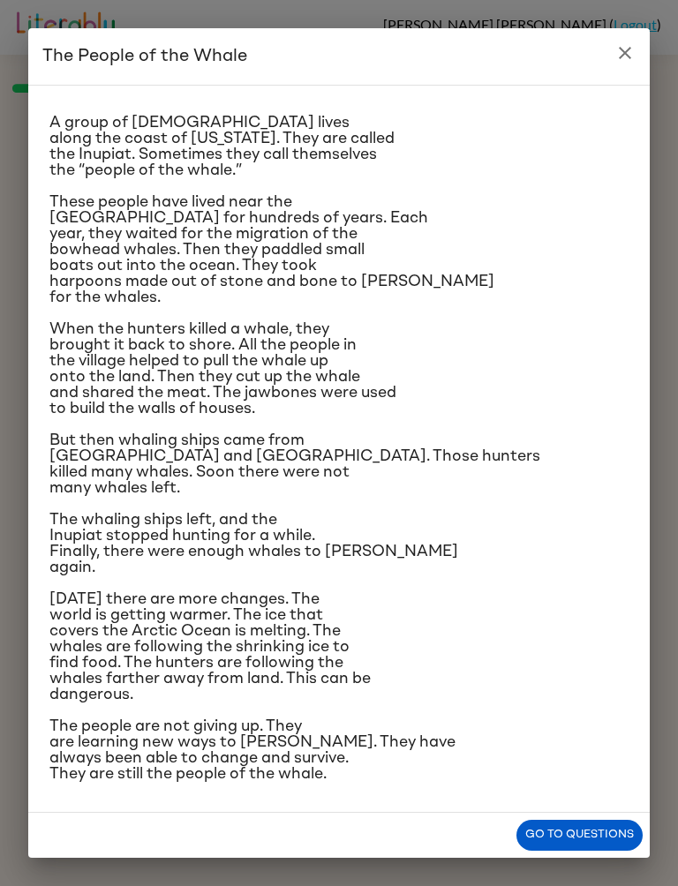
scroll to position [217, 0]
click at [620, 57] on icon "close" at bounding box center [625, 53] width 12 height 12
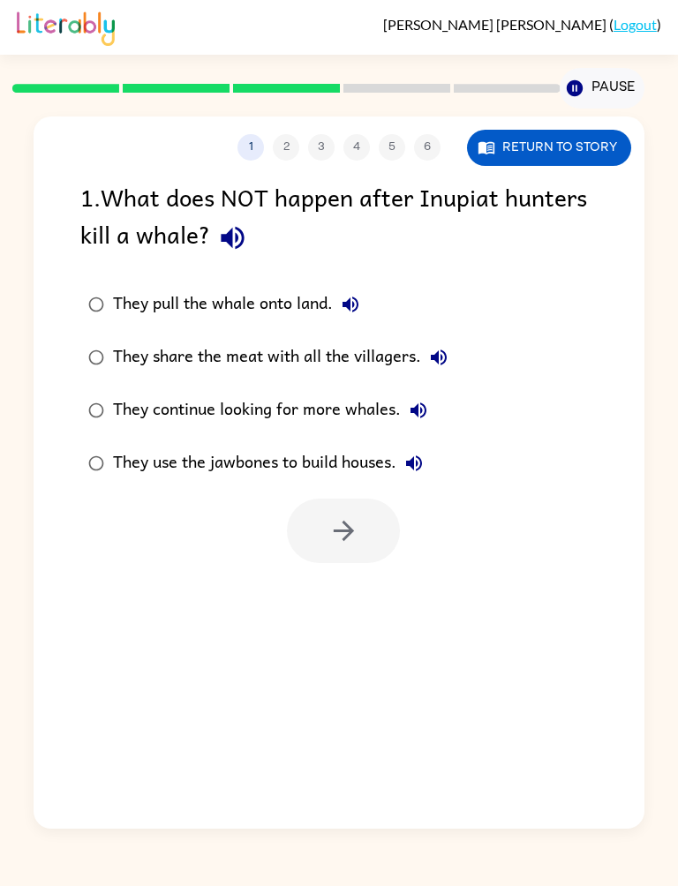
click at [358, 314] on icon "button" at bounding box center [350, 304] width 21 height 21
click at [443, 361] on icon "button" at bounding box center [438, 357] width 21 height 21
click at [421, 400] on button "They continue looking for more whales." at bounding box center [418, 410] width 35 height 35
click at [423, 463] on icon "button" at bounding box center [413, 463] width 21 height 21
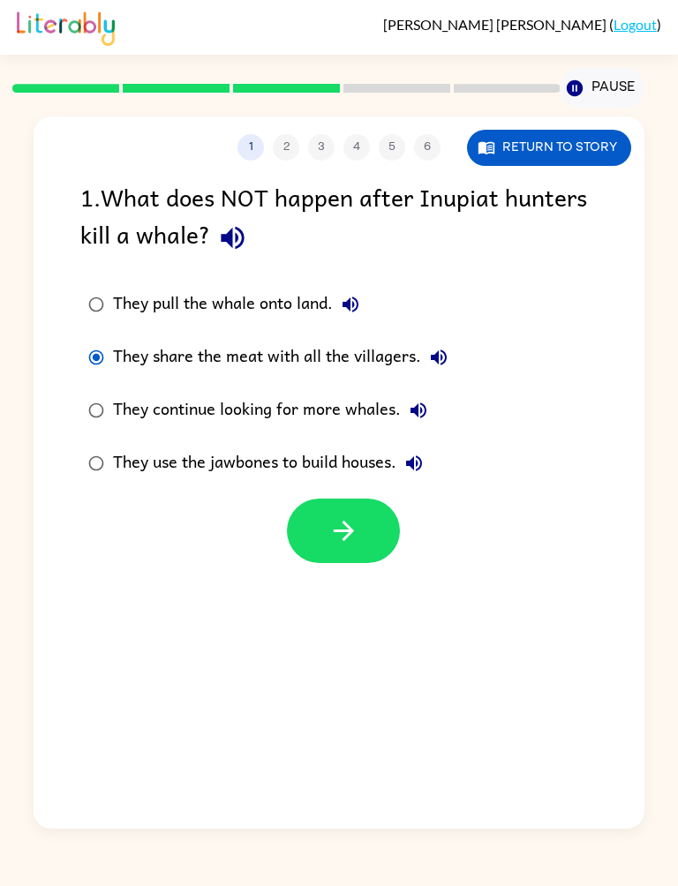
click at [350, 526] on icon "button" at bounding box center [343, 531] width 31 height 31
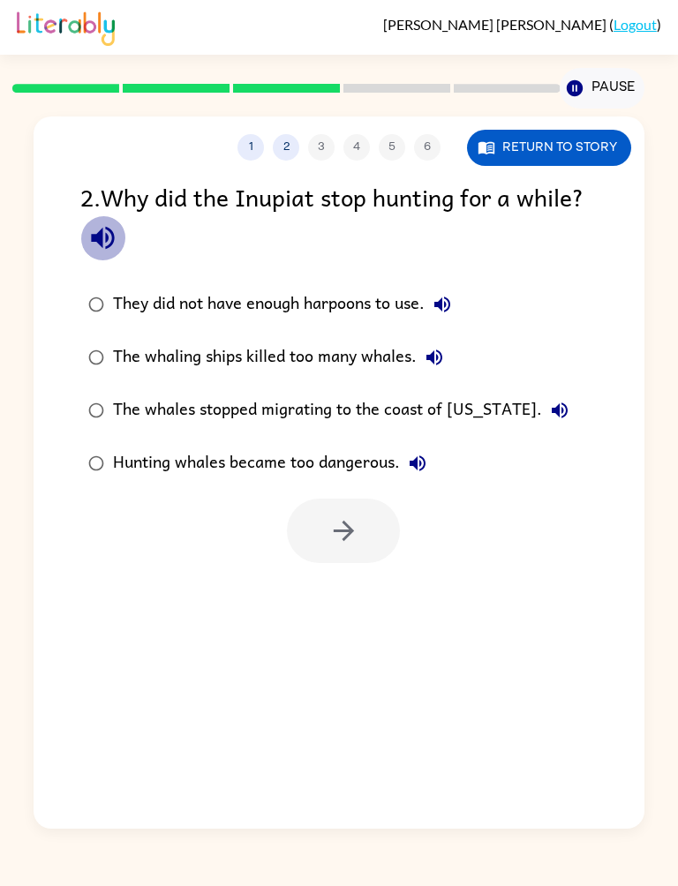
click at [87, 236] on button "button" at bounding box center [102, 237] width 45 height 45
click at [510, 148] on button "Return to story" at bounding box center [549, 148] width 164 height 36
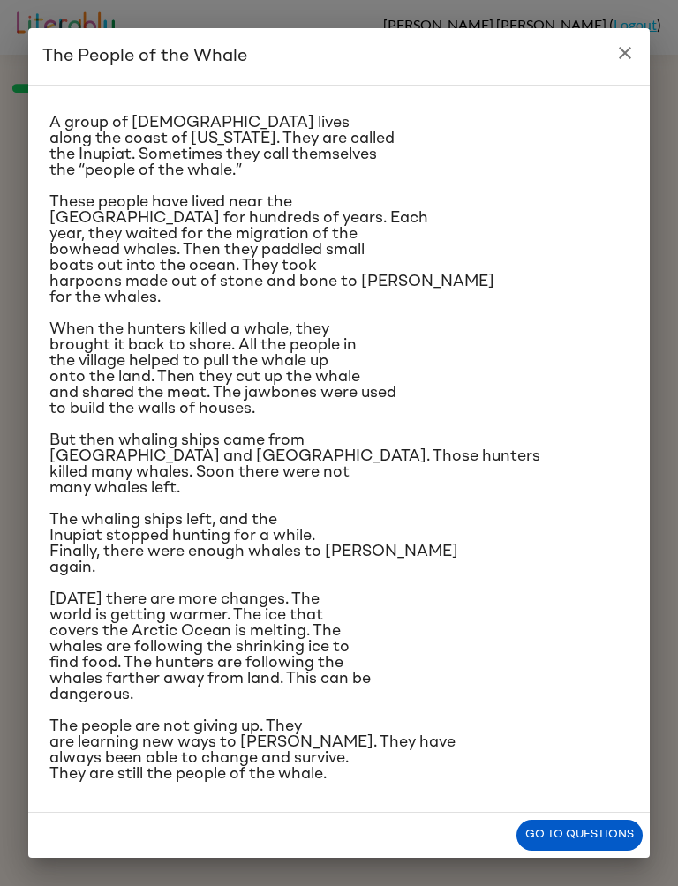
click at [629, 68] on button "close" at bounding box center [624, 52] width 35 height 35
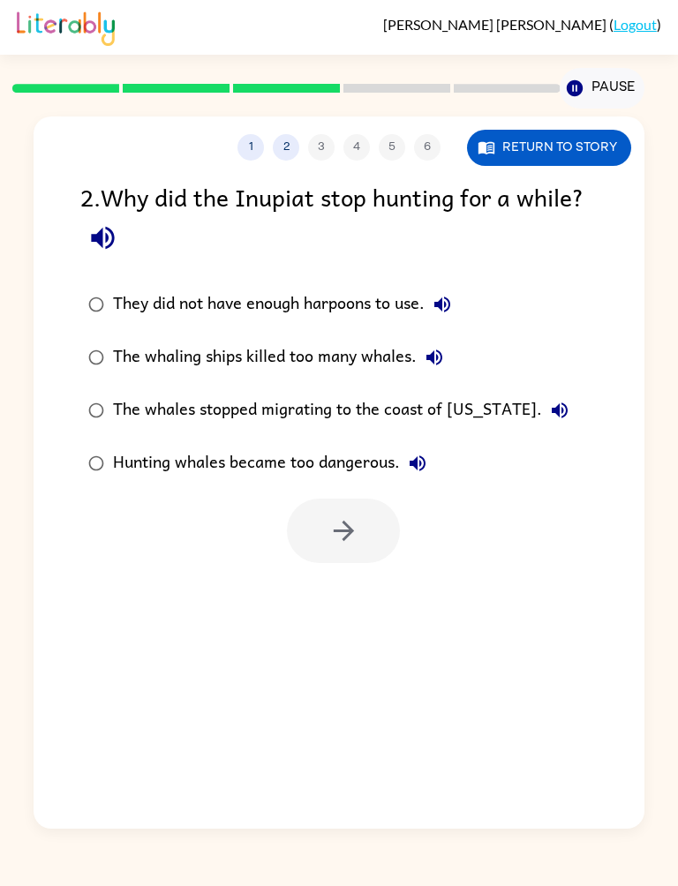
click at [440, 304] on icon "button" at bounding box center [442, 304] width 21 height 21
click at [440, 362] on icon "button" at bounding box center [434, 357] width 21 height 21
click at [542, 404] on button "The whales stopped migrating to the coast of [US_STATE]." at bounding box center [559, 410] width 35 height 35
click at [423, 460] on icon "button" at bounding box center [418, 463] width 16 height 16
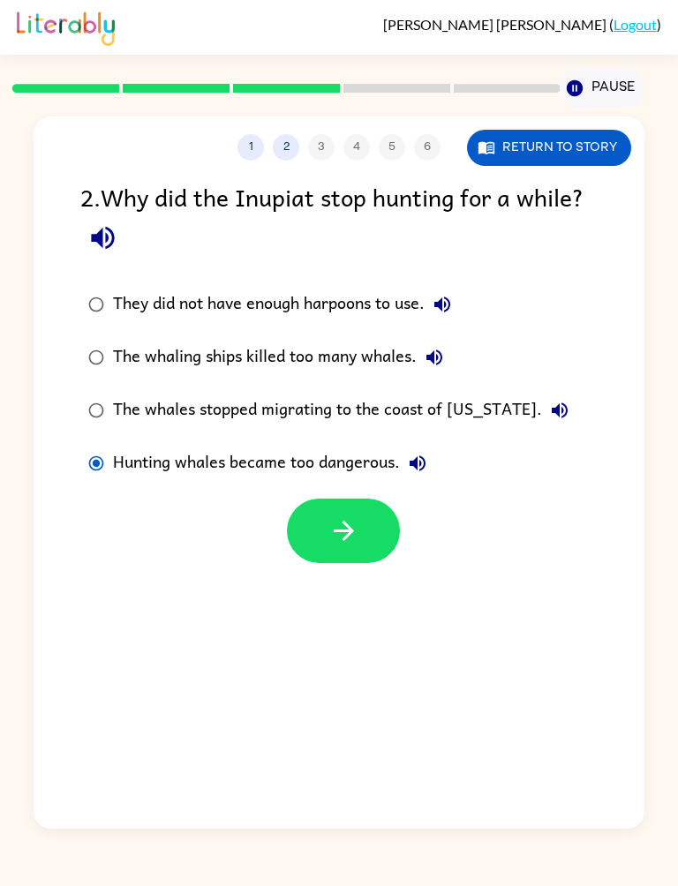
click at [362, 534] on button "button" at bounding box center [343, 531] width 113 height 64
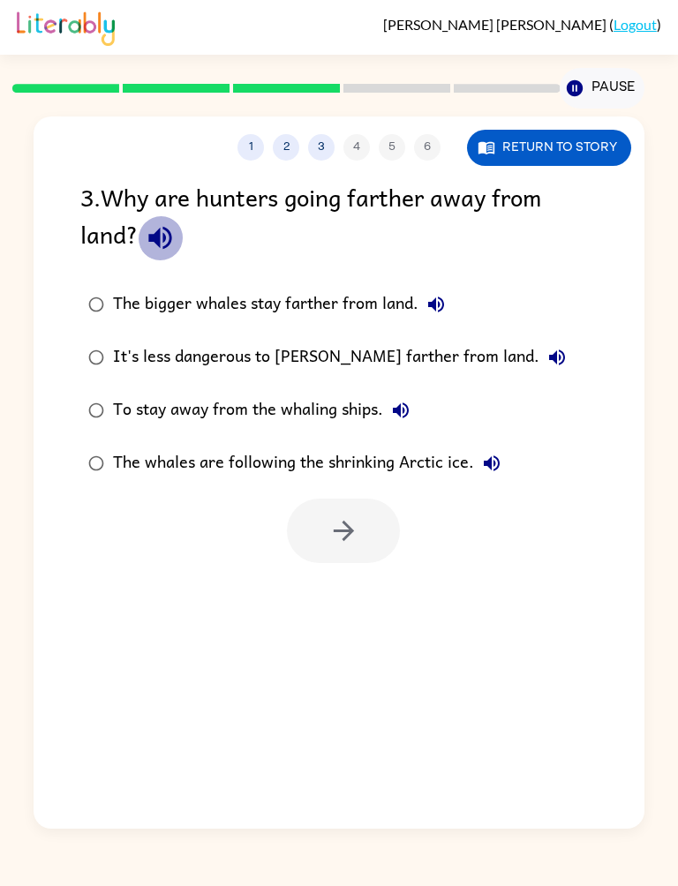
click at [156, 232] on icon "button" at bounding box center [160, 237] width 31 height 31
click at [534, 164] on button "Return to story" at bounding box center [549, 148] width 164 height 36
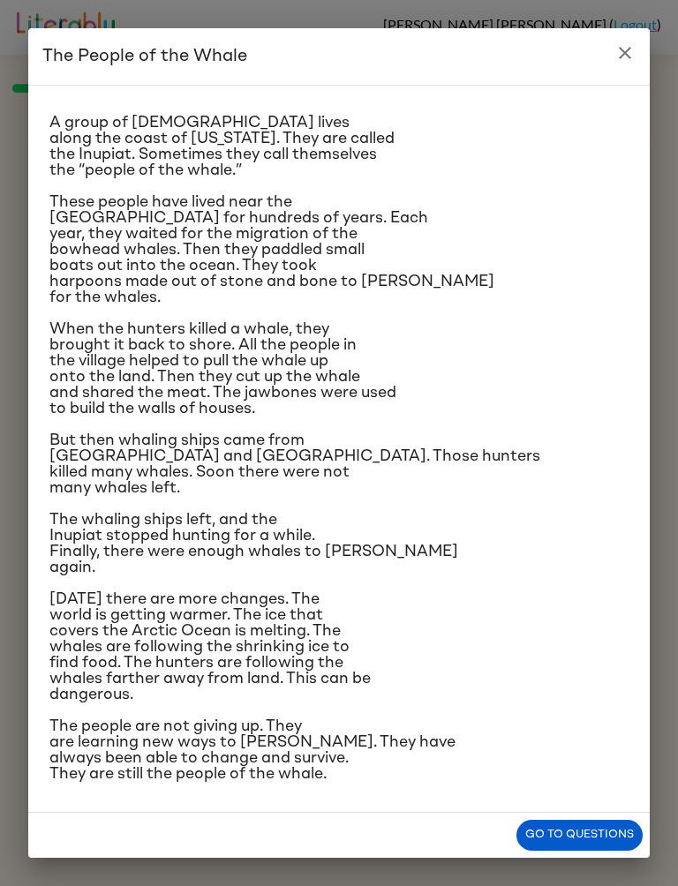
click at [621, 67] on button "close" at bounding box center [624, 52] width 35 height 35
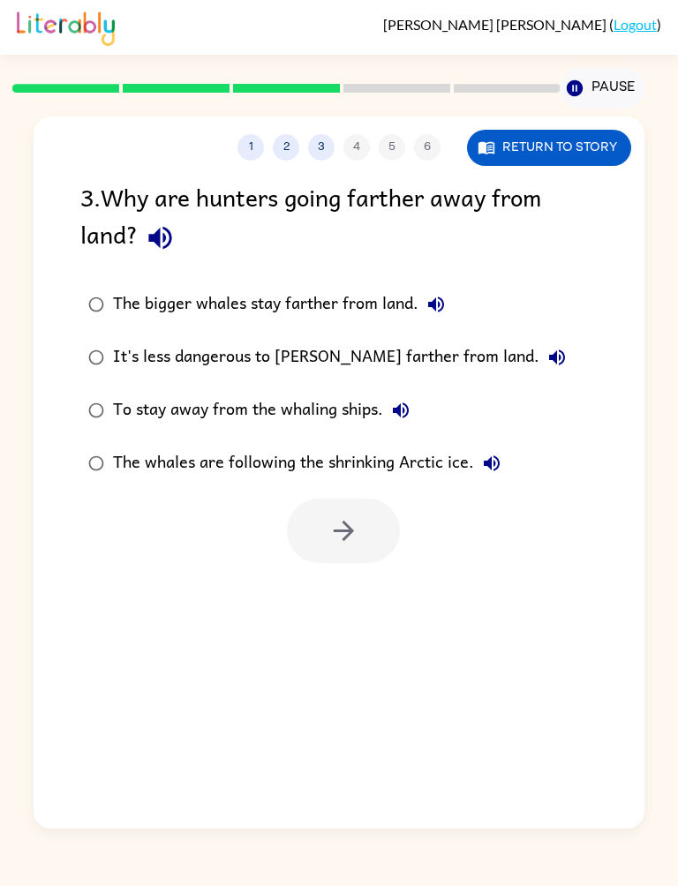
click at [171, 209] on div "3 . Why are hunters going farther away from land?" at bounding box center [338, 219] width 516 height 82
click at [434, 307] on icon "button" at bounding box center [436, 305] width 16 height 16
click at [546, 365] on icon "button" at bounding box center [556, 357] width 21 height 21
click at [395, 400] on button "To stay away from the whaling ships." at bounding box center [400, 410] width 35 height 35
click at [504, 460] on button "The whales are following the shrinking Arctic ice." at bounding box center [491, 463] width 35 height 35
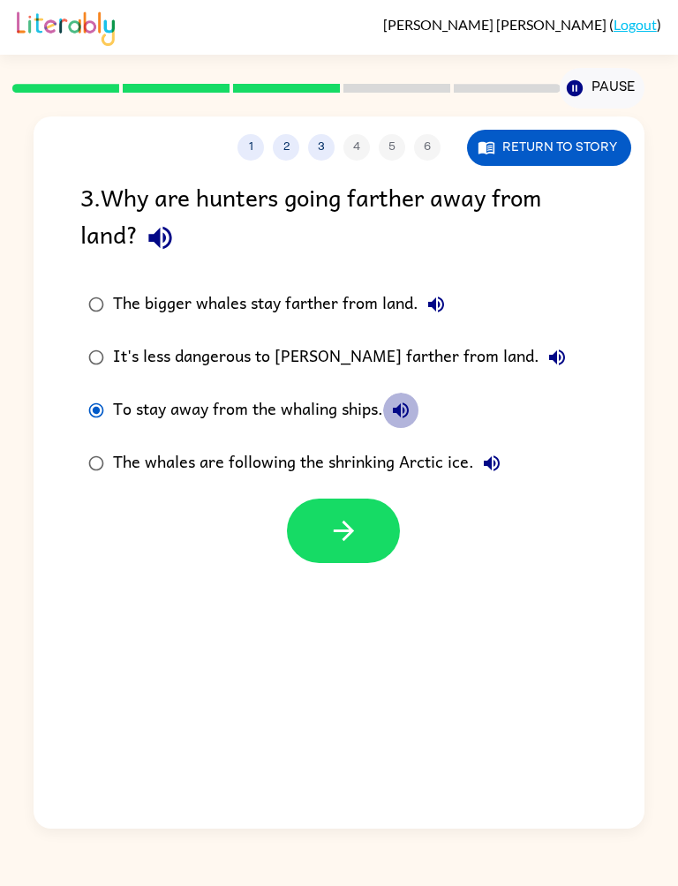
click at [412, 398] on button "To stay away from the whaling ships." at bounding box center [400, 410] width 35 height 35
click at [411, 398] on button "To stay away from the whaling ships." at bounding box center [400, 410] width 35 height 35
click at [539, 343] on button "It's less dangerous to [PERSON_NAME] farther from land." at bounding box center [556, 357] width 35 height 35
click at [343, 551] on button "button" at bounding box center [343, 531] width 113 height 64
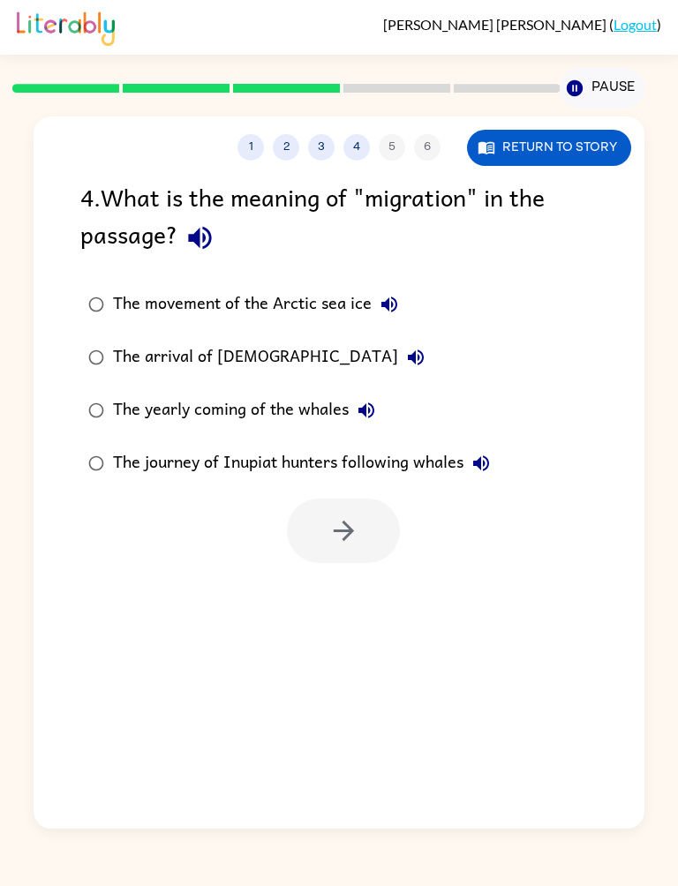
click at [184, 233] on icon "button" at bounding box center [199, 237] width 31 height 31
click at [387, 315] on icon "button" at bounding box center [389, 304] width 21 height 21
click at [405, 362] on icon "button" at bounding box center [415, 357] width 21 height 21
click at [373, 410] on icon "button" at bounding box center [366, 411] width 16 height 16
click at [487, 460] on icon "button" at bounding box center [481, 463] width 16 height 16
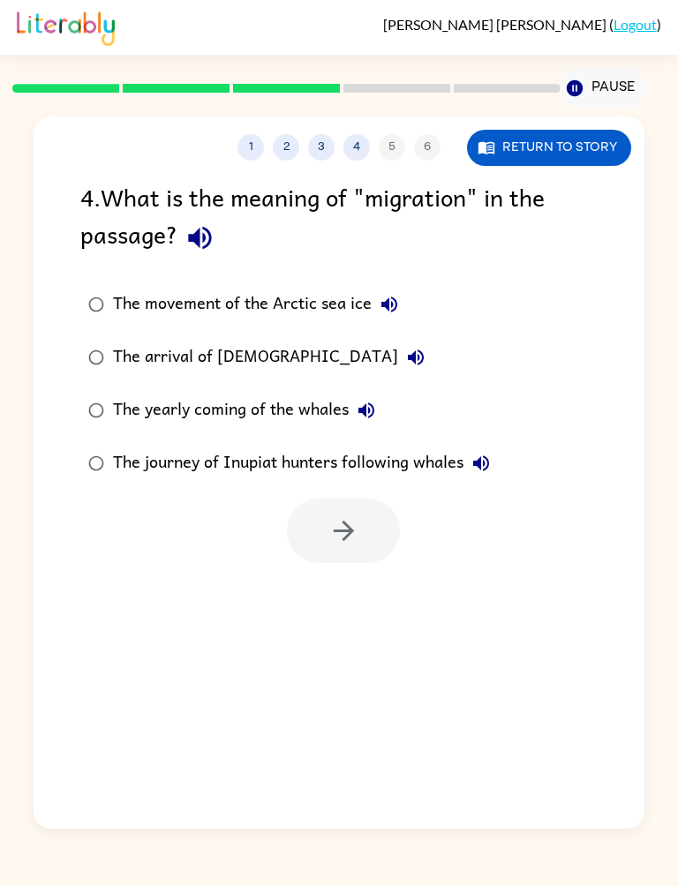
click at [222, 234] on button "button" at bounding box center [199, 237] width 45 height 45
click at [205, 251] on icon "button" at bounding box center [199, 237] width 31 height 31
click at [201, 243] on icon "button" at bounding box center [199, 237] width 31 height 31
click at [373, 417] on icon "button" at bounding box center [366, 410] width 21 height 21
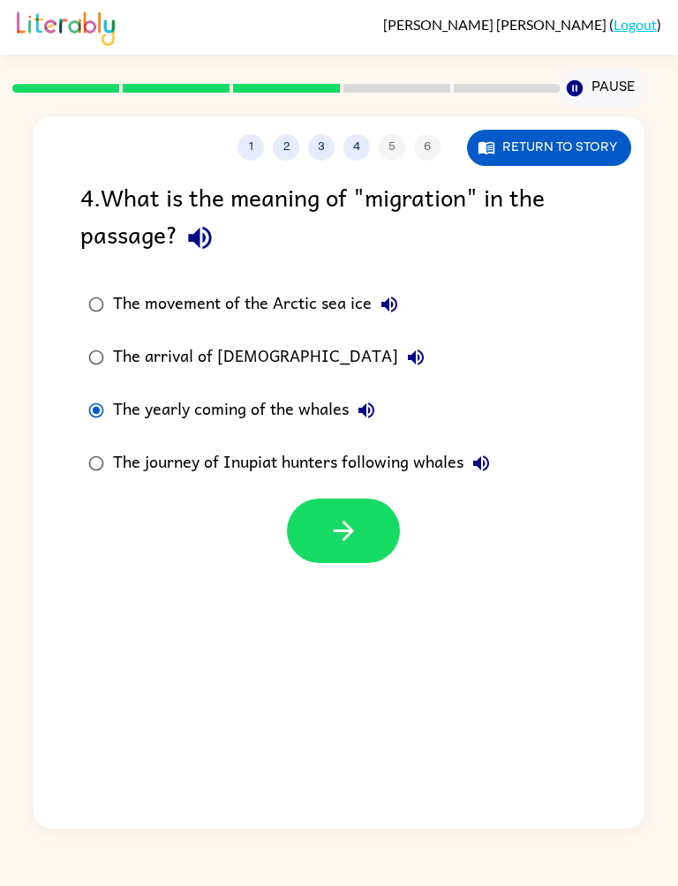
click at [369, 535] on button "button" at bounding box center [343, 531] width 113 height 64
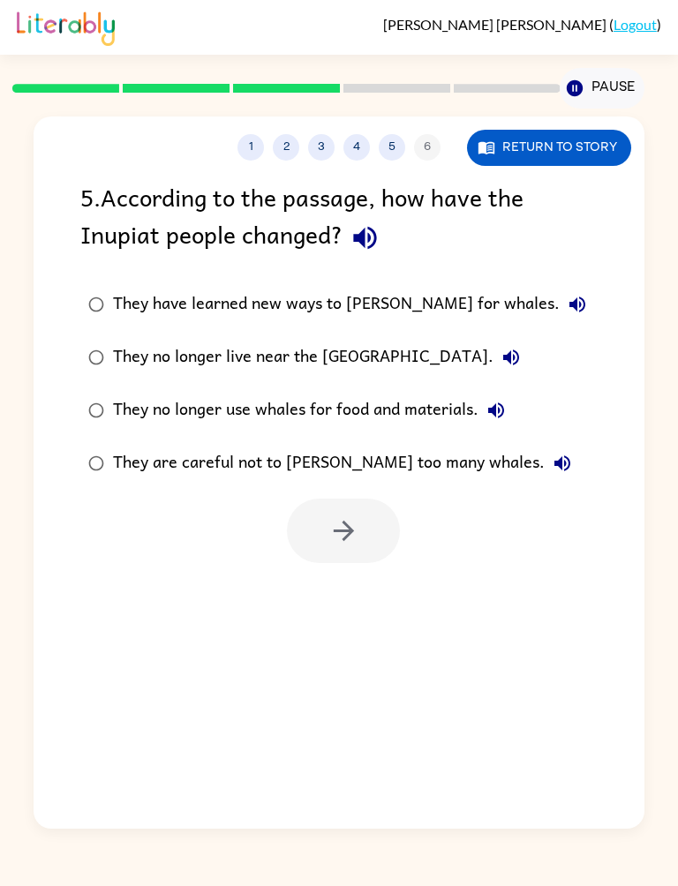
click at [362, 245] on icon "button" at bounding box center [365, 238] width 23 height 23
click at [362, 233] on icon "button" at bounding box center [365, 238] width 23 height 23
click at [567, 297] on icon "button" at bounding box center [577, 304] width 21 height 21
click at [493, 345] on button "They no longer live near the [GEOGRAPHIC_DATA]." at bounding box center [510, 357] width 35 height 35
click at [495, 410] on icon "button" at bounding box center [496, 411] width 16 height 16
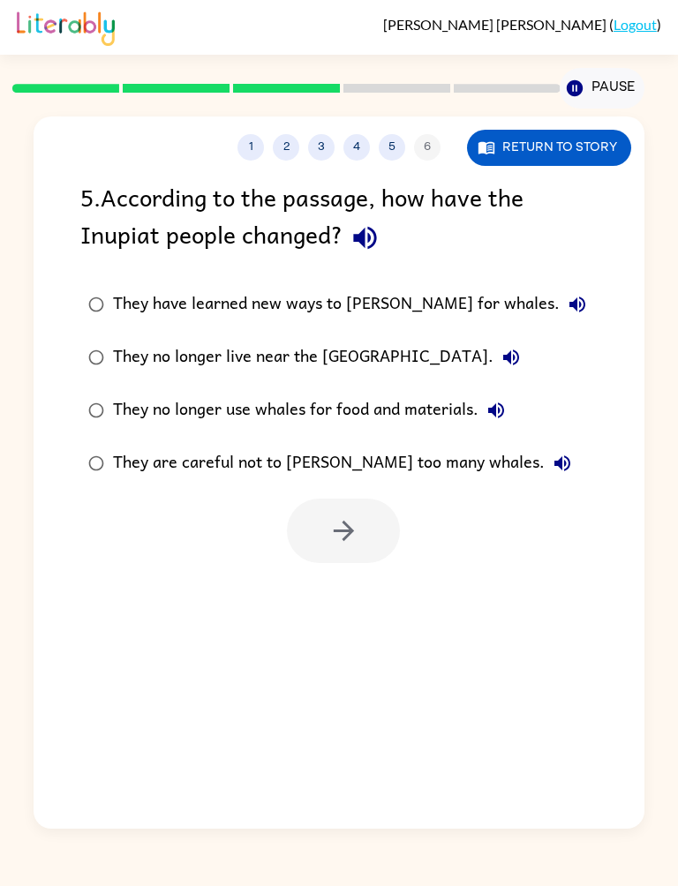
click at [545, 463] on button "They are careful not to [PERSON_NAME] too many whales." at bounding box center [562, 463] width 35 height 35
click at [31, 520] on div "1 2 3 4 5 6 Return to story 5 . According to the passage, how have the Inupiat …" at bounding box center [339, 469] width 678 height 720
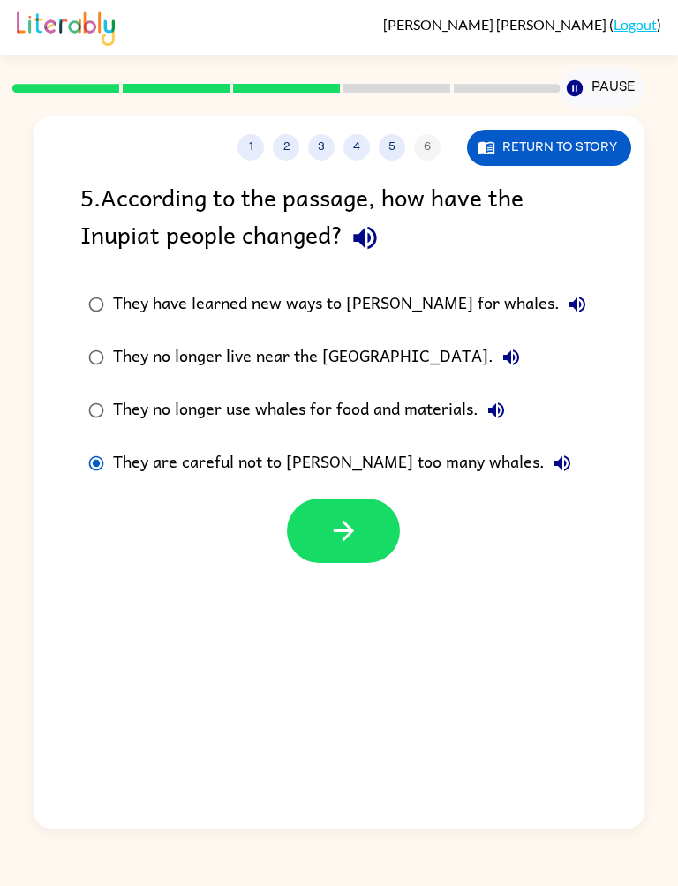
click at [358, 529] on icon "button" at bounding box center [343, 531] width 31 height 31
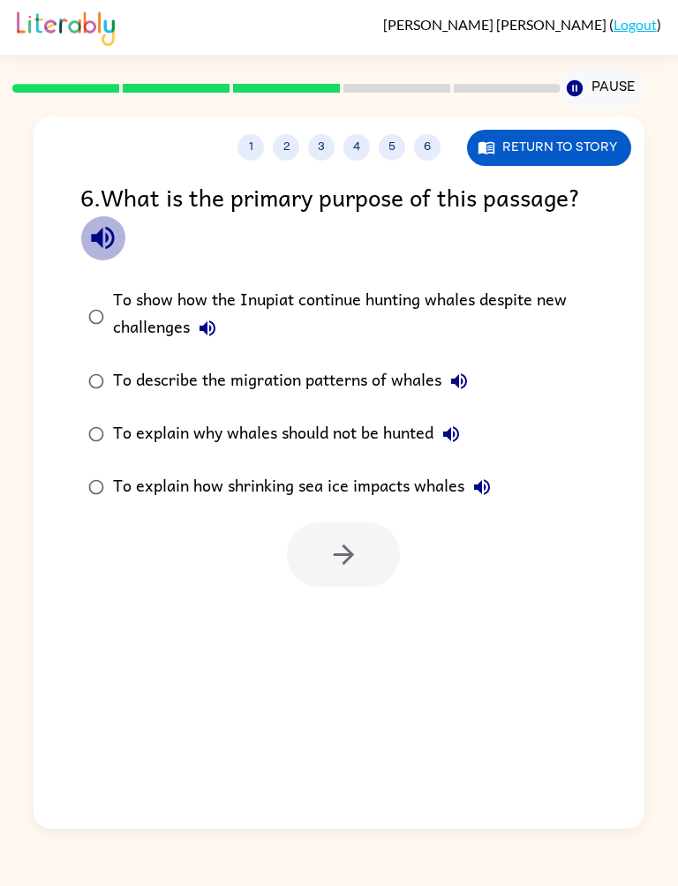
click at [121, 233] on button "button" at bounding box center [102, 237] width 45 height 45
click at [205, 325] on icon "button" at bounding box center [207, 328] width 21 height 21
click at [463, 381] on icon "button" at bounding box center [459, 381] width 16 height 16
click at [455, 433] on icon "button" at bounding box center [450, 434] width 21 height 21
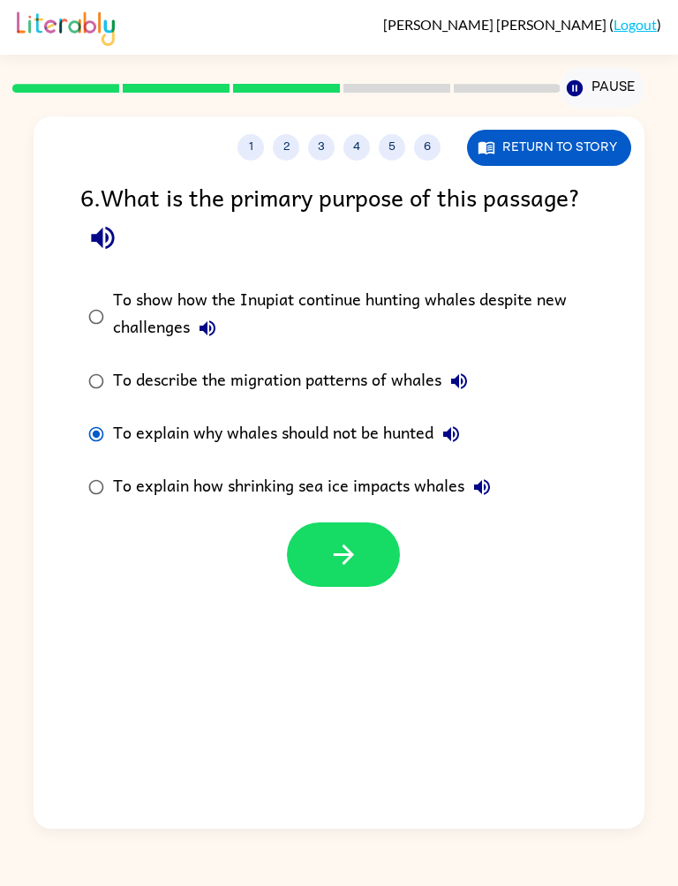
click at [314, 576] on button "button" at bounding box center [343, 555] width 113 height 64
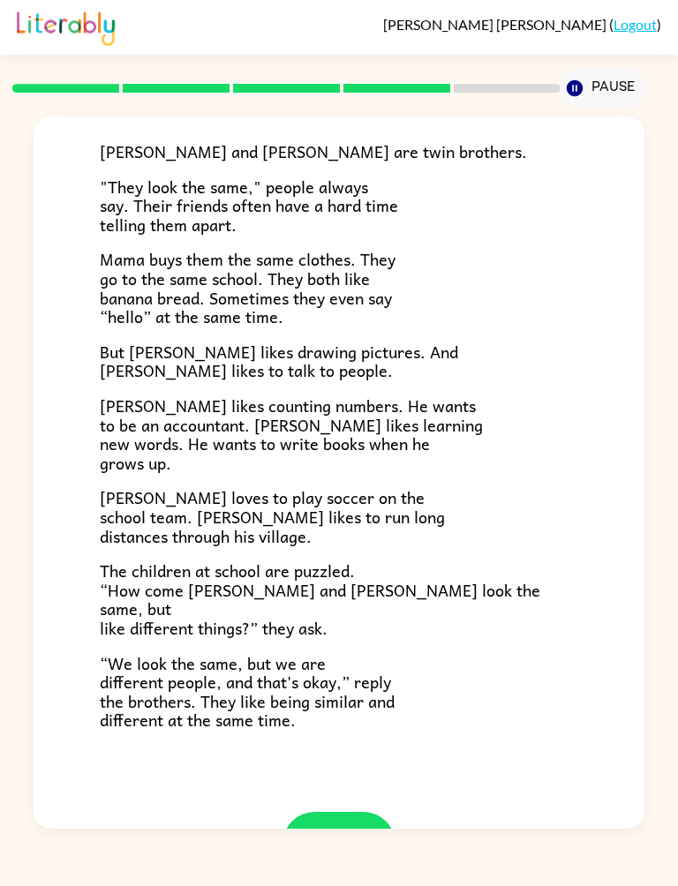
scroll to position [103, 0]
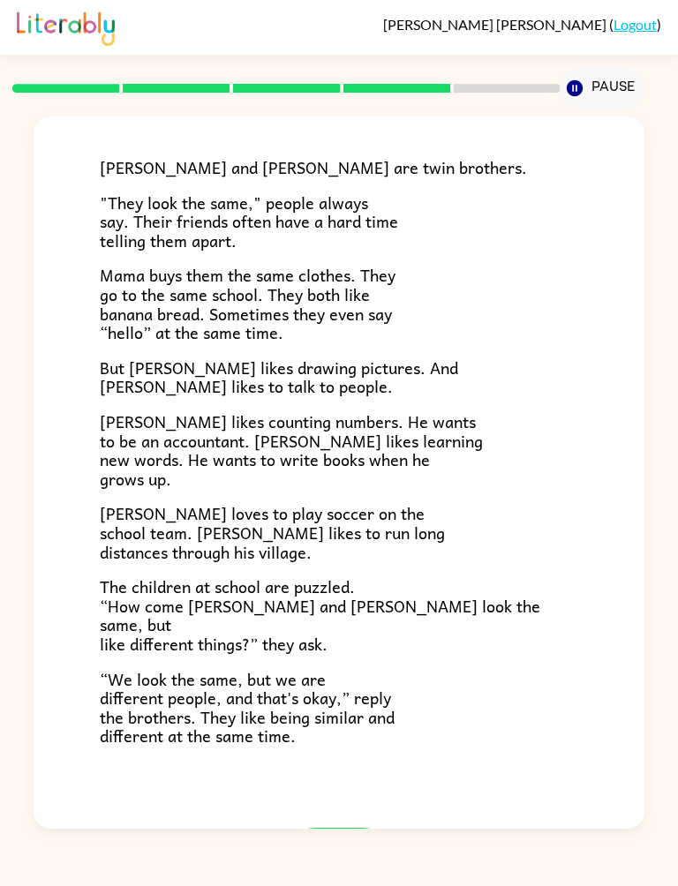
click at [351, 828] on button "button" at bounding box center [338, 860] width 113 height 64
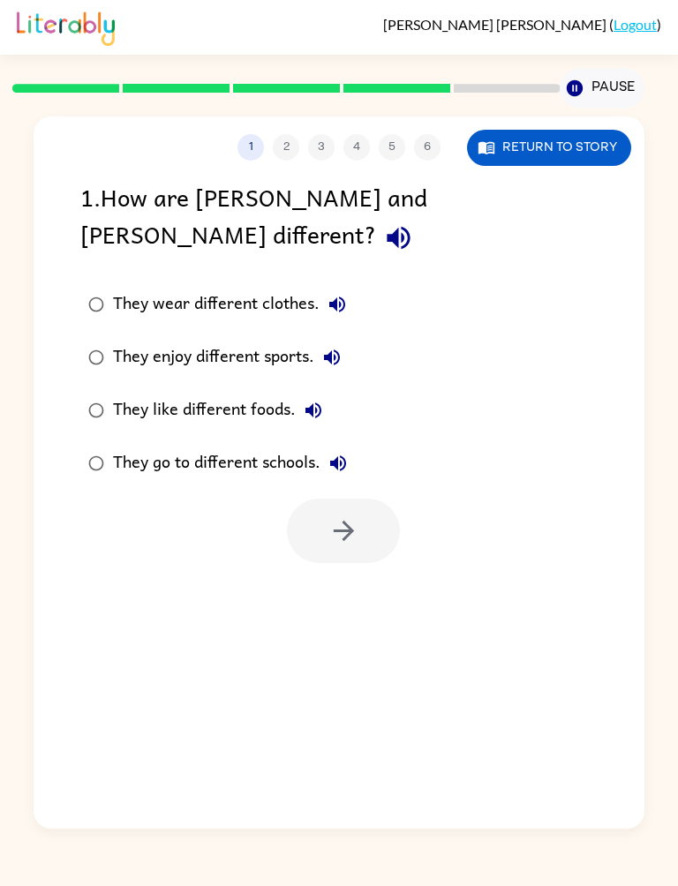
click at [414, 222] on icon "button" at bounding box center [398, 237] width 31 height 31
click at [335, 294] on icon "button" at bounding box center [337, 304] width 21 height 21
click at [333, 347] on icon "button" at bounding box center [331, 357] width 21 height 21
click at [304, 400] on icon "button" at bounding box center [313, 410] width 21 height 21
click at [346, 455] on icon "button" at bounding box center [338, 463] width 16 height 16
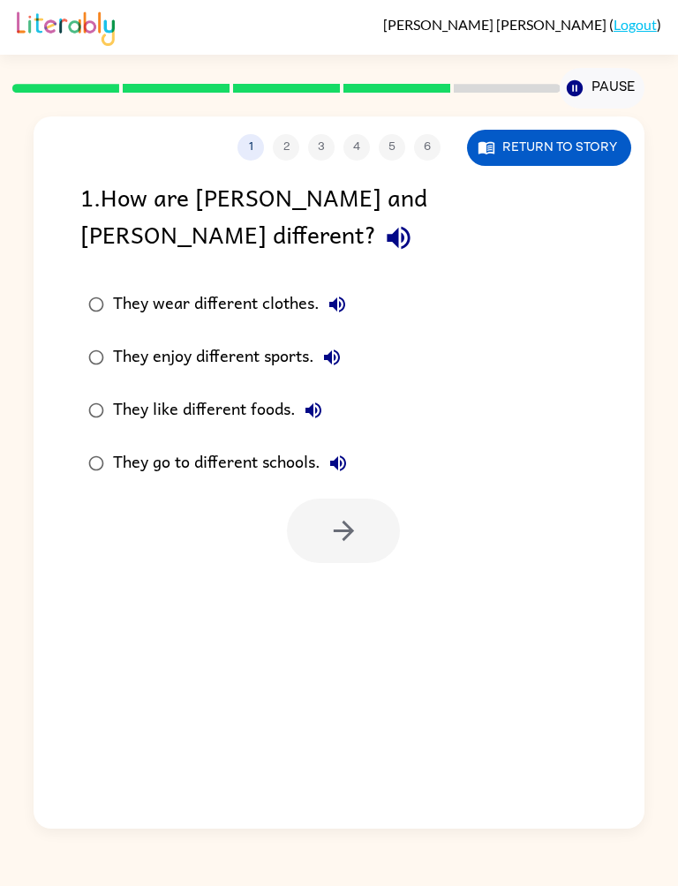
click at [335, 297] on icon "button" at bounding box center [337, 305] width 16 height 16
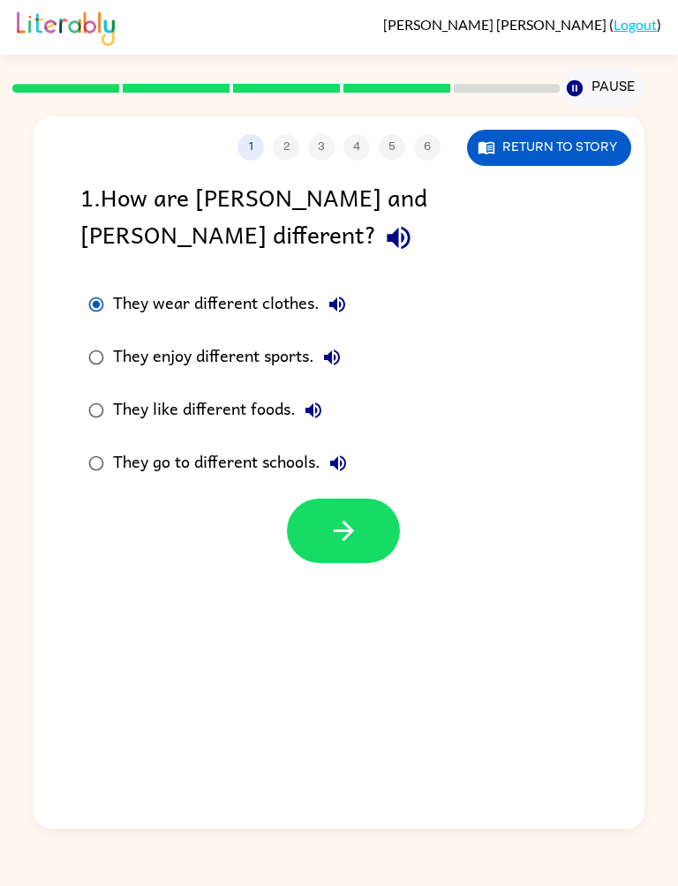
click at [368, 499] on button "button" at bounding box center [343, 531] width 113 height 64
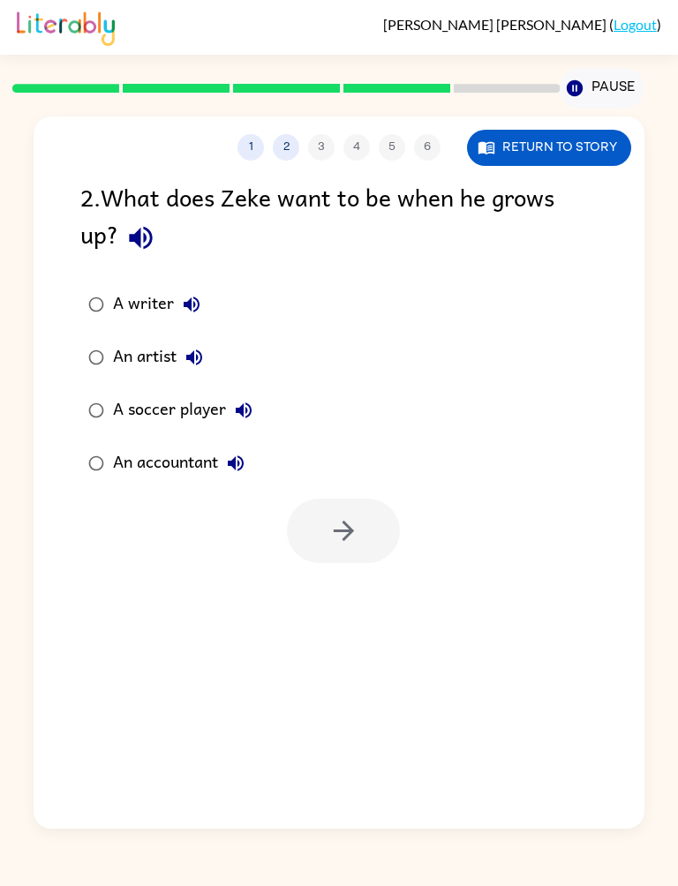
click at [154, 235] on icon "button" at bounding box center [140, 237] width 31 height 31
click at [148, 249] on icon "button" at bounding box center [141, 238] width 23 height 23
click at [189, 297] on icon "button" at bounding box center [191, 304] width 21 height 21
click at [192, 355] on icon "button" at bounding box center [194, 357] width 21 height 21
click at [245, 401] on button "A soccer player" at bounding box center [243, 410] width 35 height 35
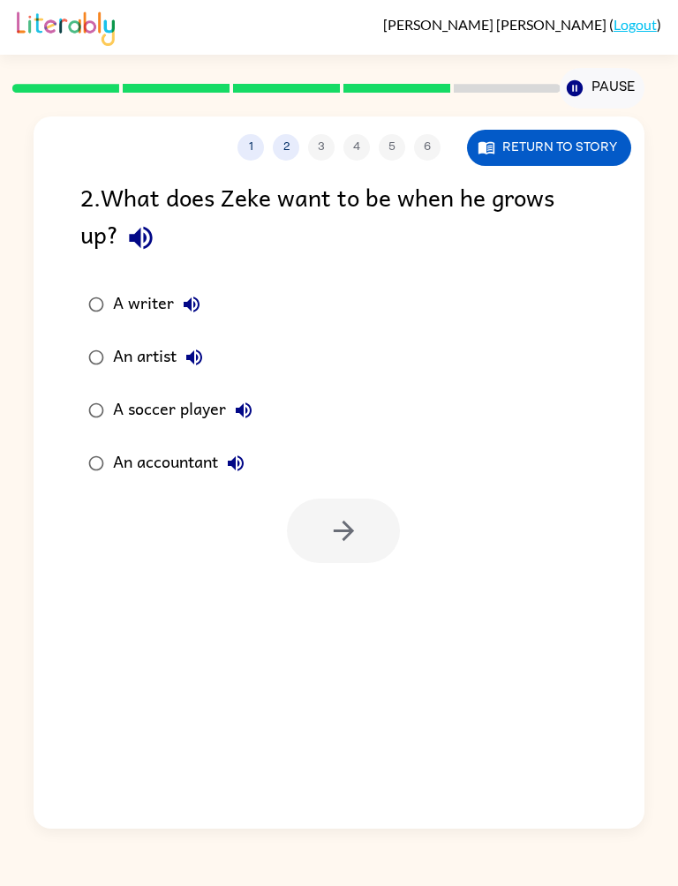
click at [240, 449] on button "An accountant" at bounding box center [235, 463] width 35 height 35
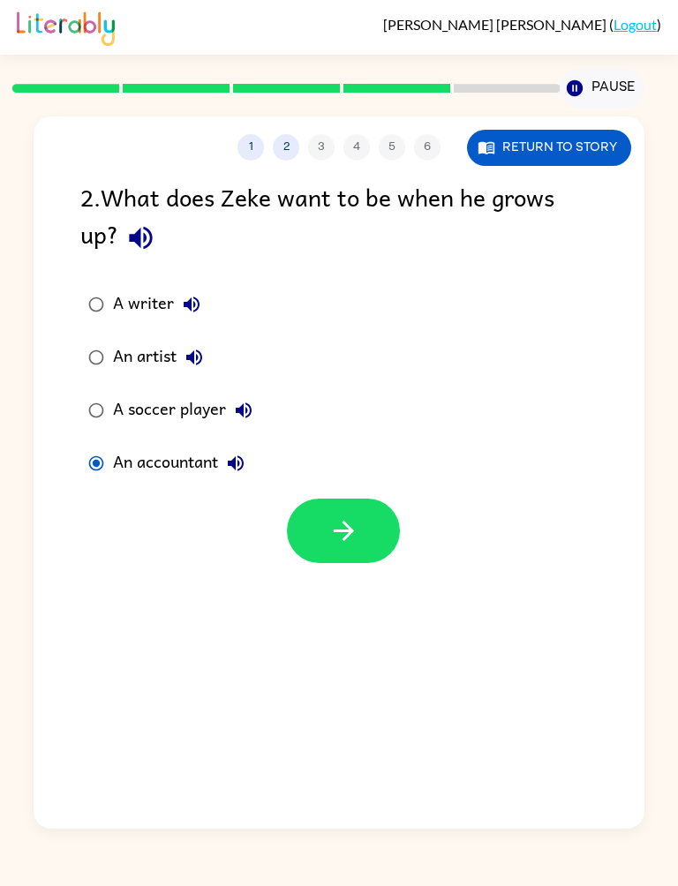
click at [401, 506] on div at bounding box center [339, 526] width 610 height 73
click at [365, 515] on button "button" at bounding box center [343, 531] width 113 height 64
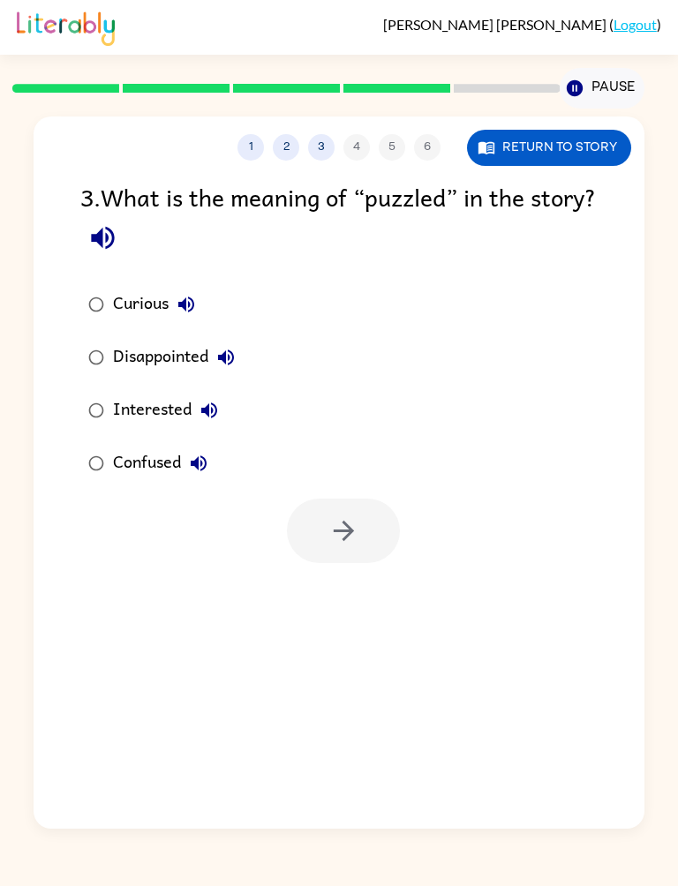
click at [118, 247] on icon "button" at bounding box center [102, 237] width 31 height 31
click at [186, 315] on icon "button" at bounding box center [186, 304] width 21 height 21
click at [243, 353] on button "Disappointed" at bounding box center [225, 357] width 35 height 35
click at [219, 406] on icon "button" at bounding box center [209, 410] width 21 height 21
click at [215, 470] on button "Confused" at bounding box center [198, 463] width 35 height 35
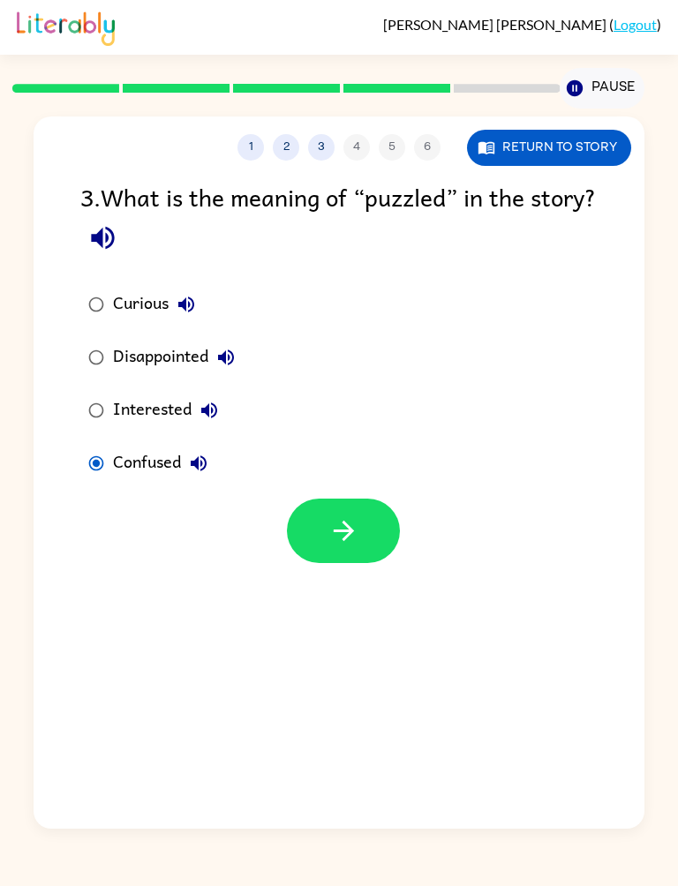
click at [330, 525] on icon "button" at bounding box center [343, 531] width 31 height 31
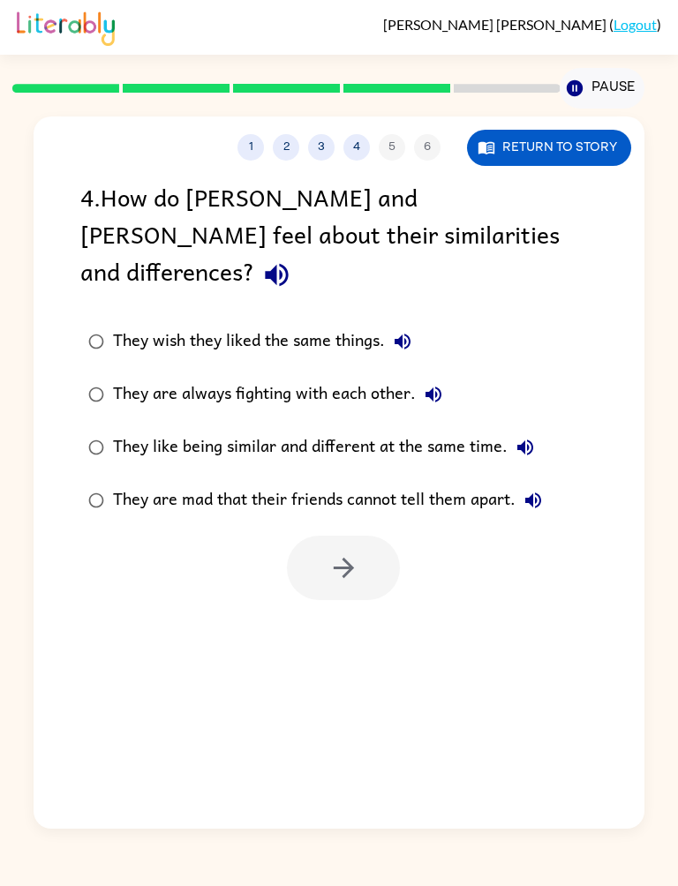
click at [292, 260] on icon "button" at bounding box center [276, 275] width 31 height 31
click at [407, 334] on icon "button" at bounding box center [403, 342] width 16 height 16
click at [446, 377] on button "They are always fighting with each other." at bounding box center [433, 394] width 35 height 35
click at [536, 437] on icon "button" at bounding box center [525, 447] width 21 height 21
click at [519, 483] on button "They are mad that their friends cannot tell them apart." at bounding box center [533, 500] width 35 height 35
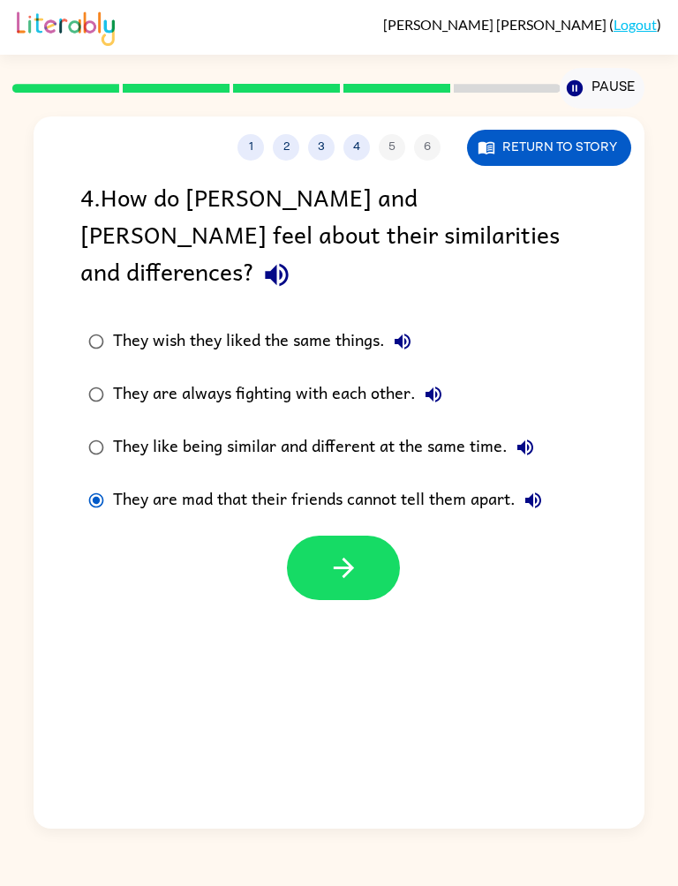
click at [339, 554] on button "button" at bounding box center [343, 568] width 113 height 64
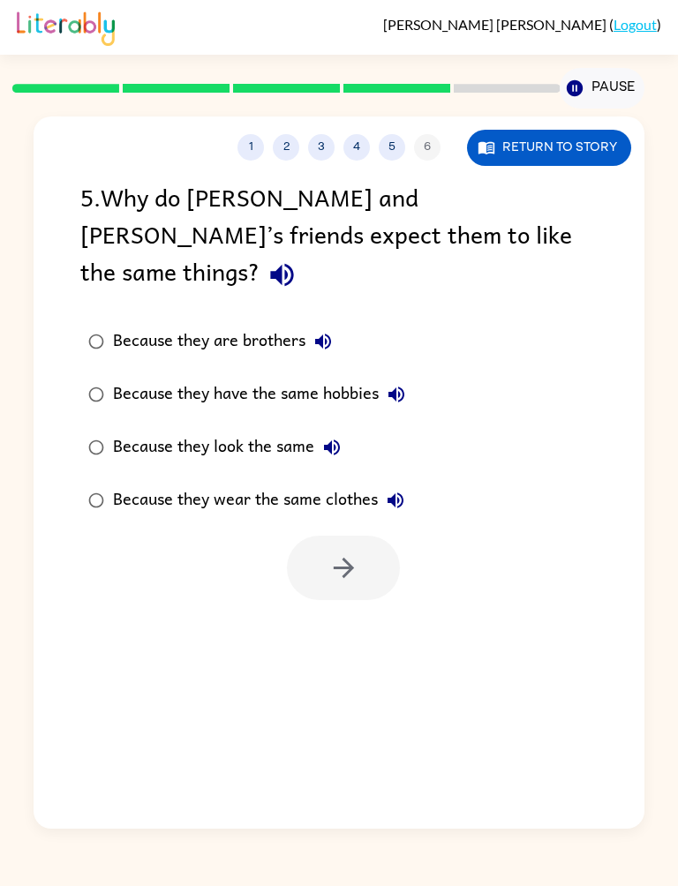
click at [297, 260] on icon "button" at bounding box center [282, 275] width 31 height 31
click at [373, 226] on div "5 . Why do [PERSON_NAME] and [PERSON_NAME]’s friends expect them to like the sa…" at bounding box center [338, 237] width 516 height 119
click at [294, 264] on icon "button" at bounding box center [282, 275] width 23 height 23
click at [309, 324] on button "Because they are brothers" at bounding box center [322, 341] width 35 height 35
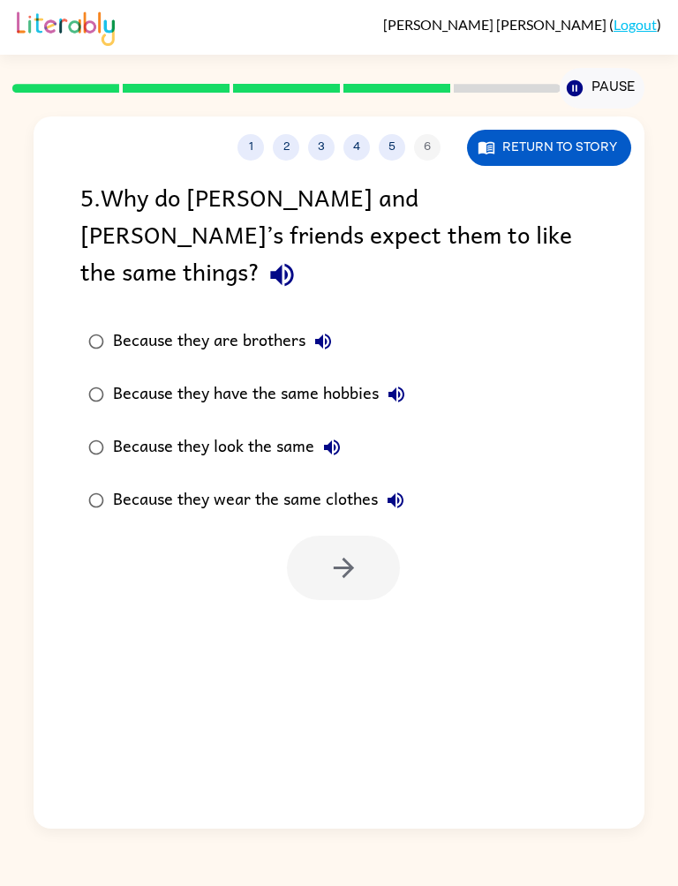
click at [410, 377] on button "Because they have the same hobbies" at bounding box center [396, 394] width 35 height 35
click at [334, 437] on icon "button" at bounding box center [331, 447] width 21 height 21
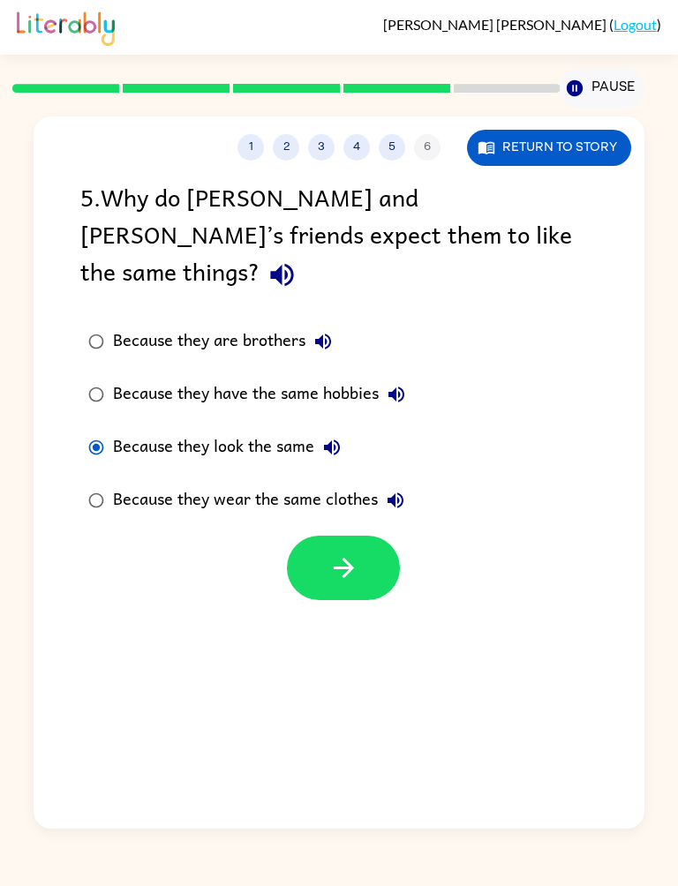
click at [341, 558] on icon "button" at bounding box center [343, 568] width 20 height 20
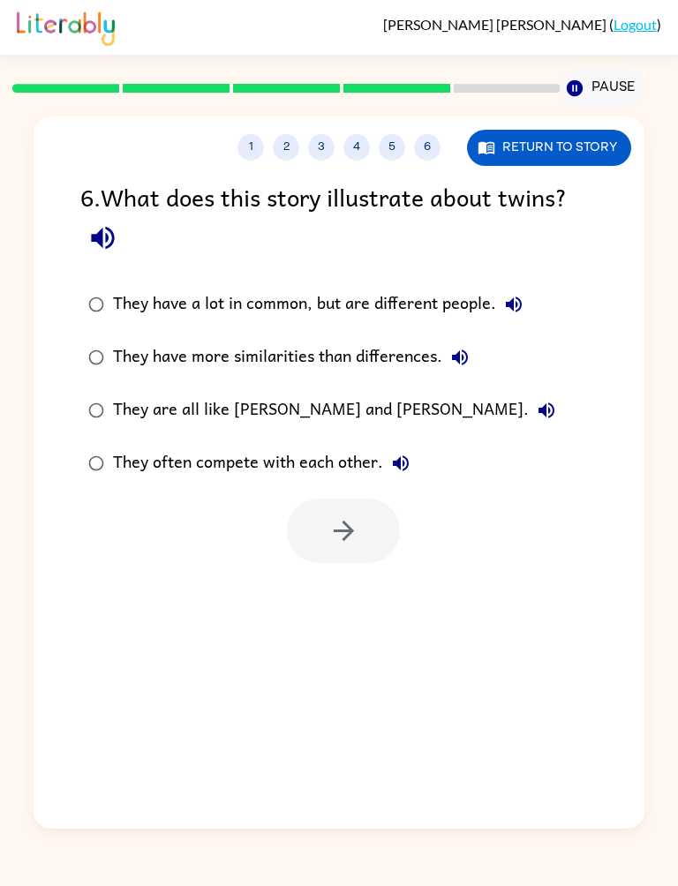
click at [103, 253] on icon "button" at bounding box center [102, 237] width 31 height 31
click at [91, 253] on icon "button" at bounding box center [102, 237] width 31 height 31
click at [86, 232] on button "button" at bounding box center [102, 237] width 45 height 45
click at [99, 236] on icon "button" at bounding box center [103, 238] width 23 height 23
click at [513, 305] on icon "button" at bounding box center [514, 305] width 16 height 16
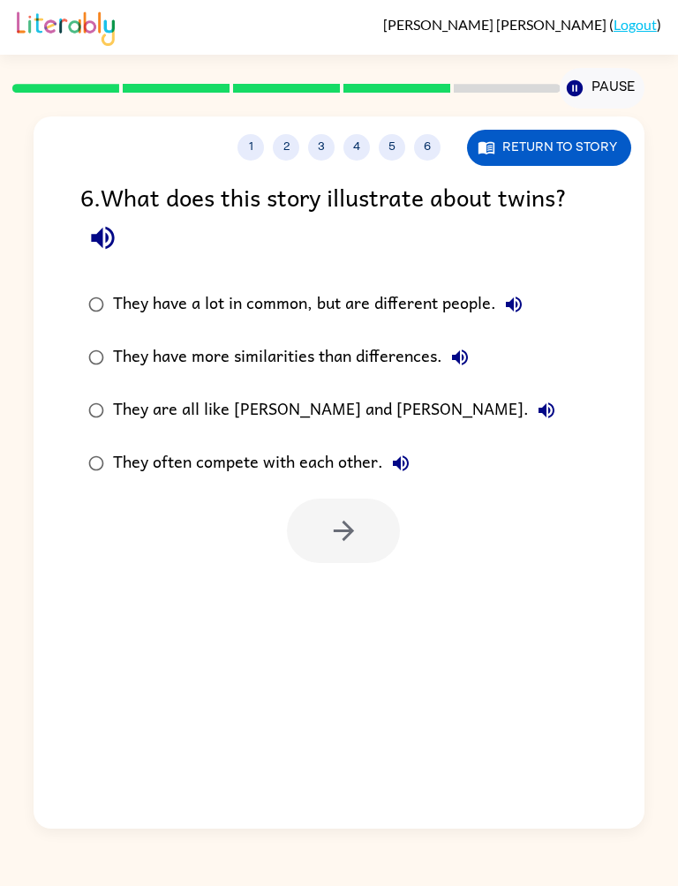
click at [473, 354] on button "They have more similarities than differences." at bounding box center [459, 357] width 35 height 35
click at [529, 407] on button "They are all like [PERSON_NAME] and [PERSON_NAME]." at bounding box center [546, 410] width 35 height 35
click at [401, 451] on button "They often compete with each other." at bounding box center [400, 463] width 35 height 35
click at [465, 350] on icon "button" at bounding box center [459, 357] width 21 height 21
click at [470, 350] on icon "button" at bounding box center [459, 357] width 21 height 21
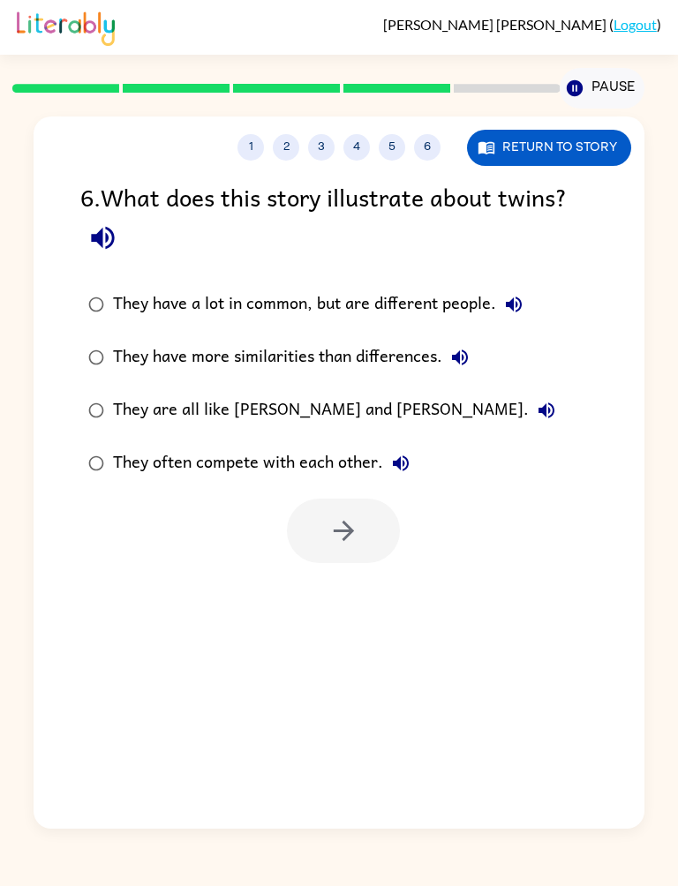
click at [501, 299] on button "They have a lot in common, but are different people." at bounding box center [513, 304] width 35 height 35
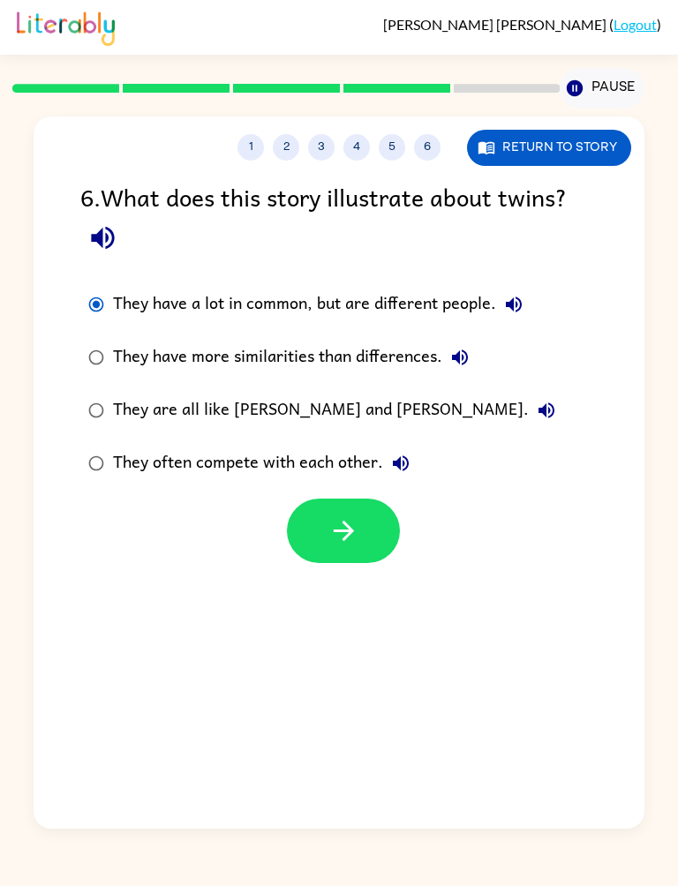
click at [364, 531] on button "button" at bounding box center [343, 531] width 113 height 64
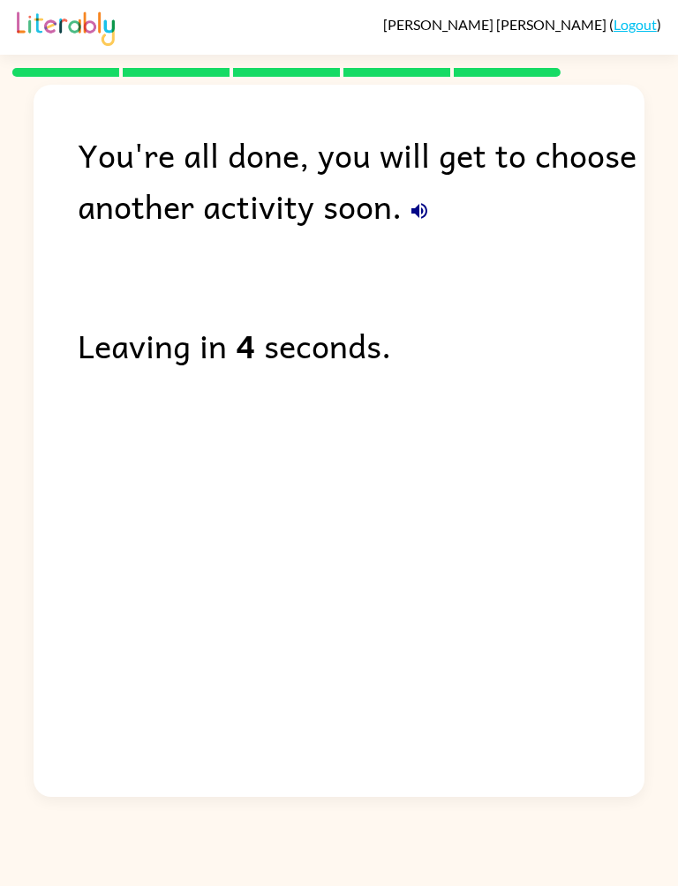
click at [428, 208] on button "button" at bounding box center [419, 210] width 35 height 35
